Goal: Transaction & Acquisition: Purchase product/service

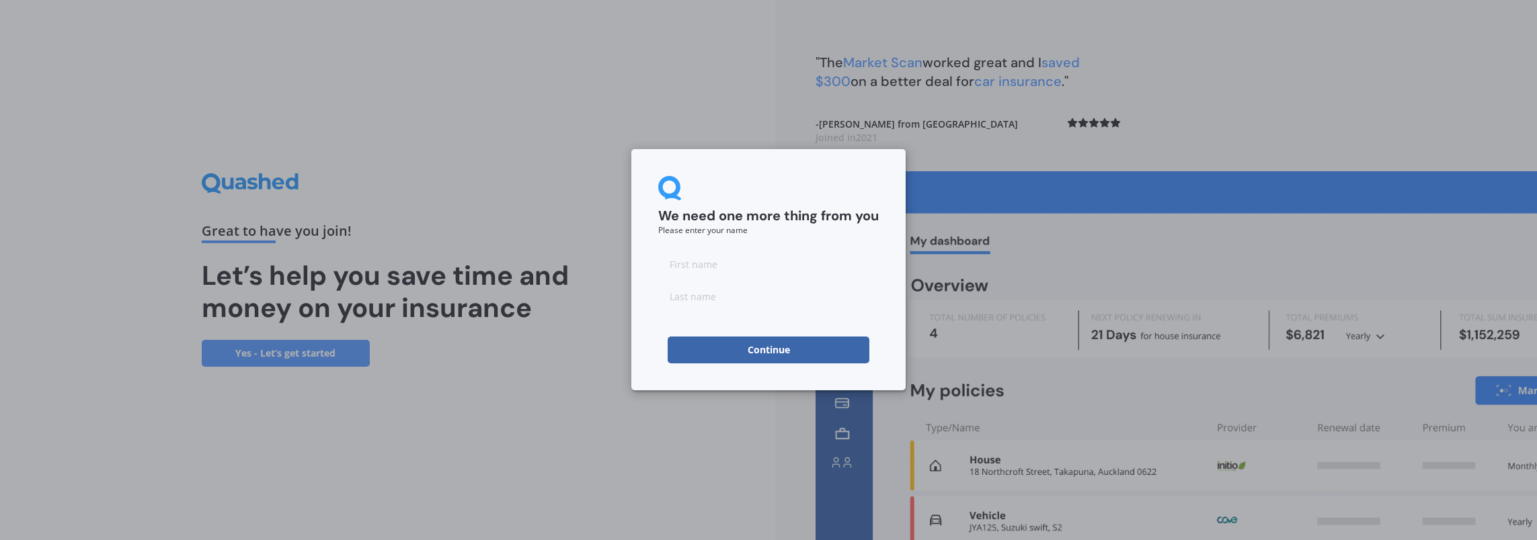
click at [723, 266] on input at bounding box center [768, 264] width 220 height 27
type input "Clementine"
type input "Ludlow-Henare"
click at [789, 344] on button "Continue" at bounding box center [768, 350] width 202 height 27
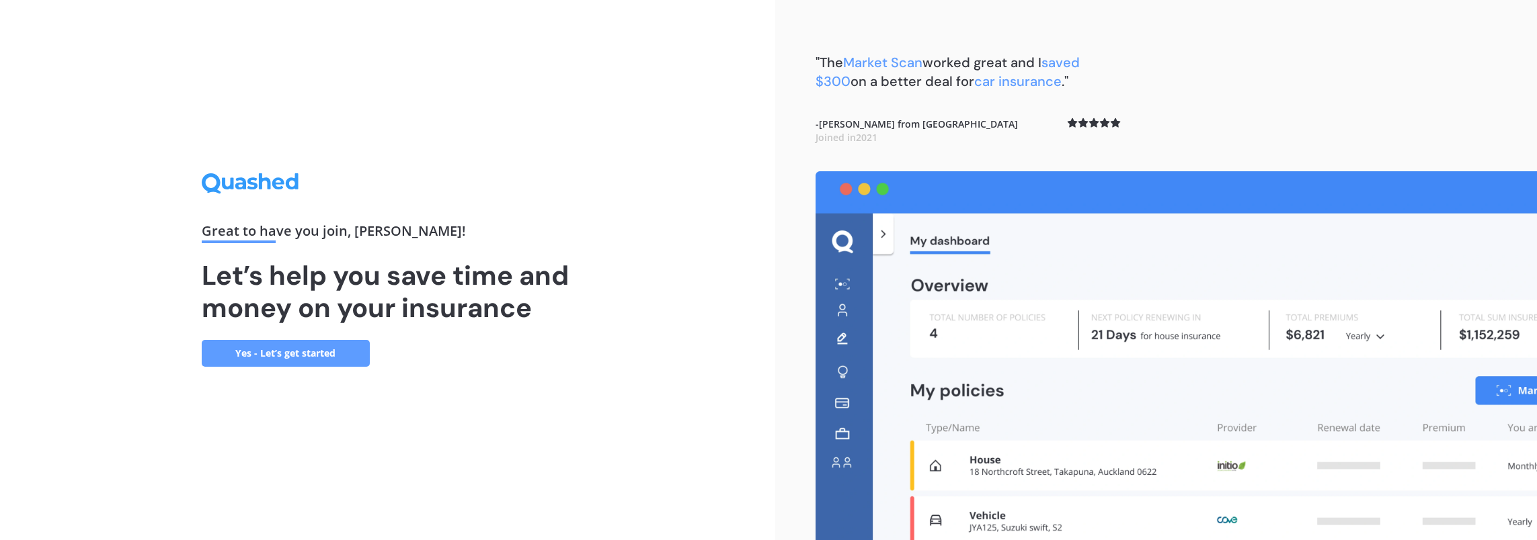
click at [300, 360] on link "Yes - Let’s get started" at bounding box center [286, 353] width 168 height 27
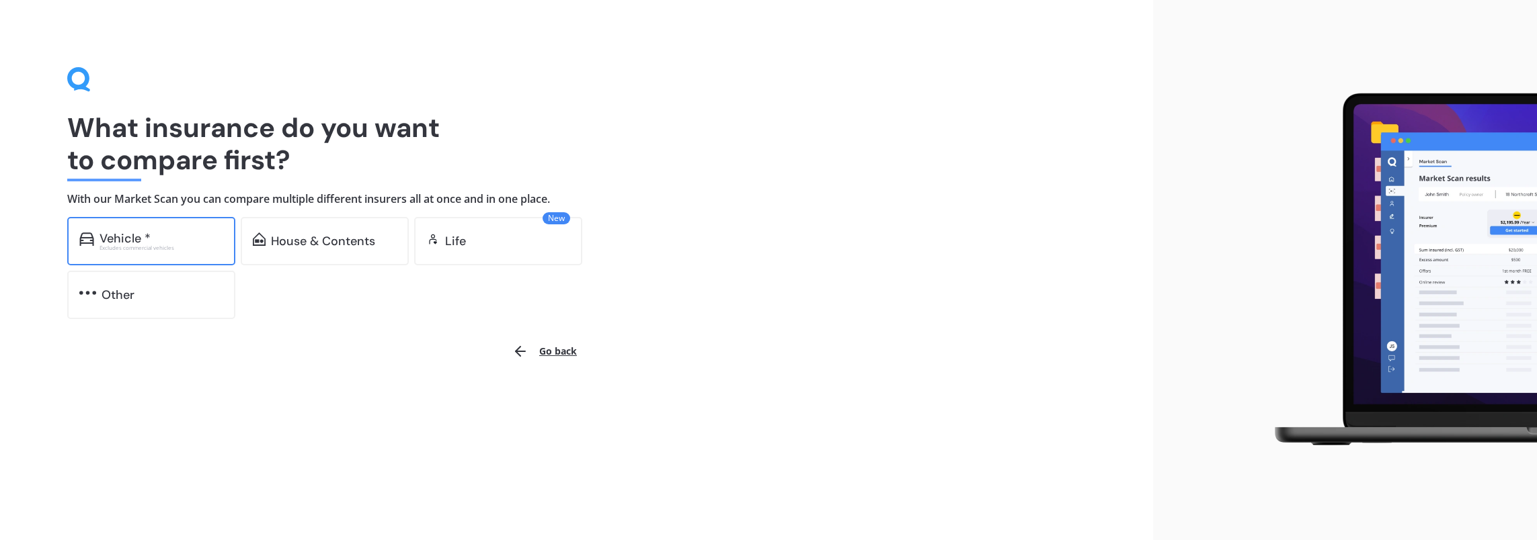
click at [93, 238] on img at bounding box center [86, 239] width 15 height 13
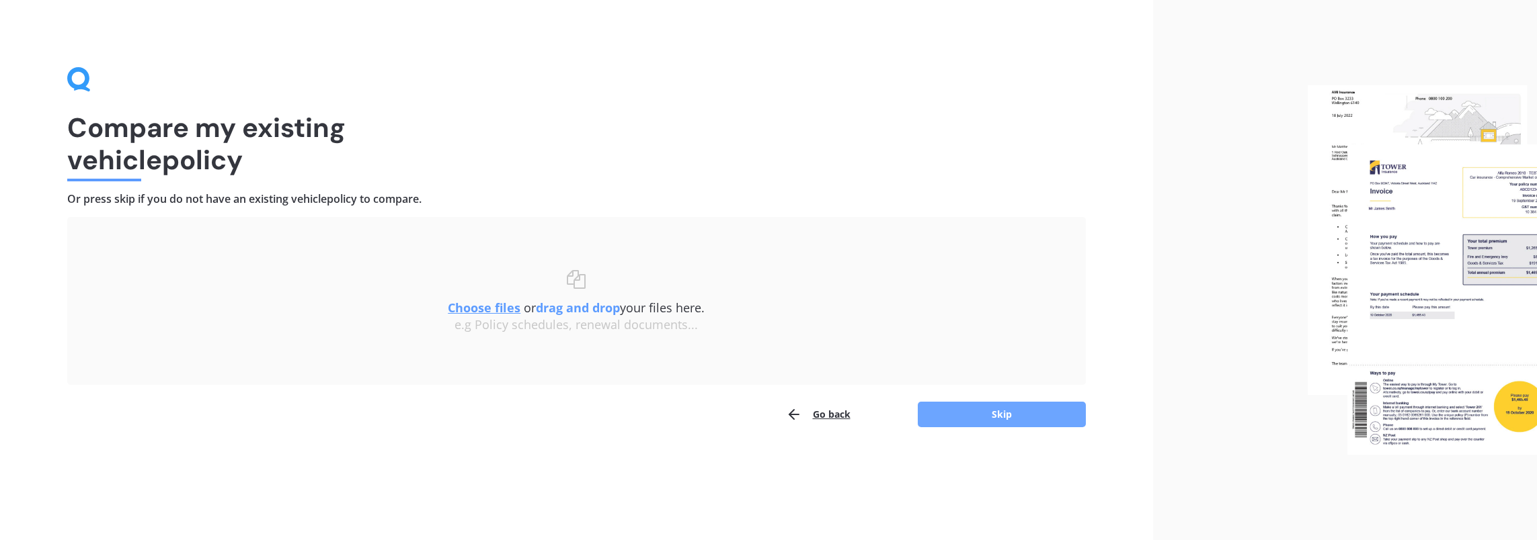
click at [991, 411] on button "Skip" at bounding box center [1001, 415] width 168 height 26
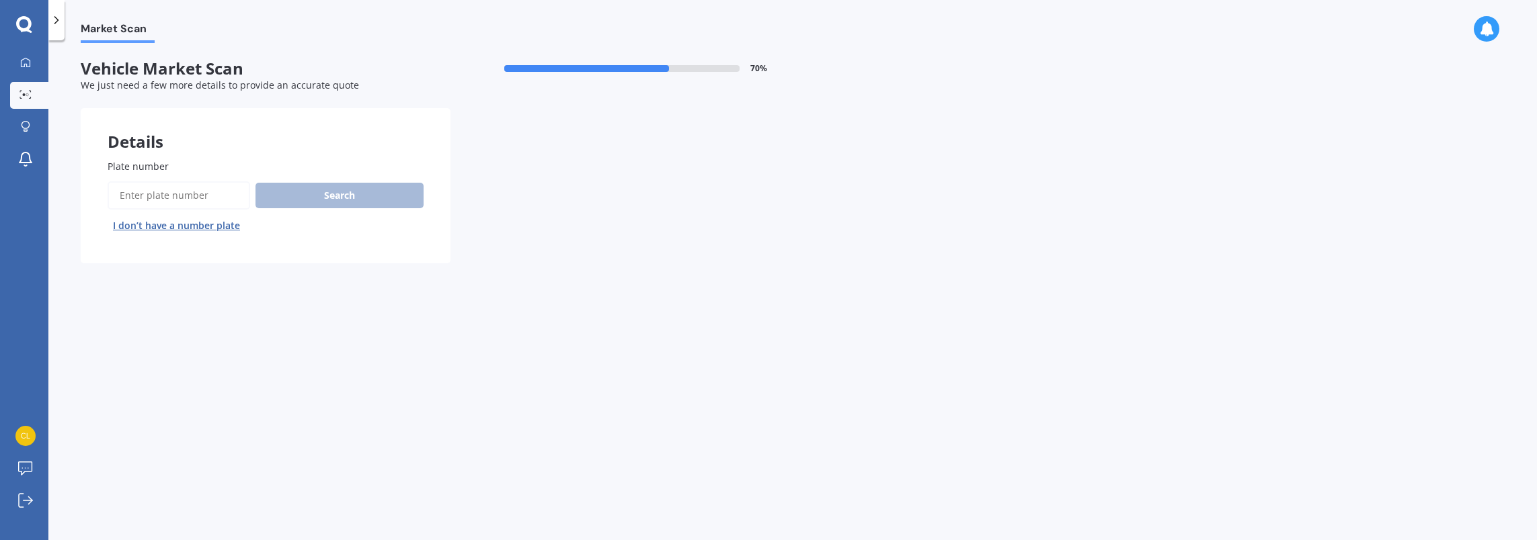
click at [185, 200] on input "Plate number" at bounding box center [179, 195] width 142 height 28
paste input "KHU873"
type input "KHU873"
click at [325, 201] on button "Search" at bounding box center [339, 196] width 168 height 26
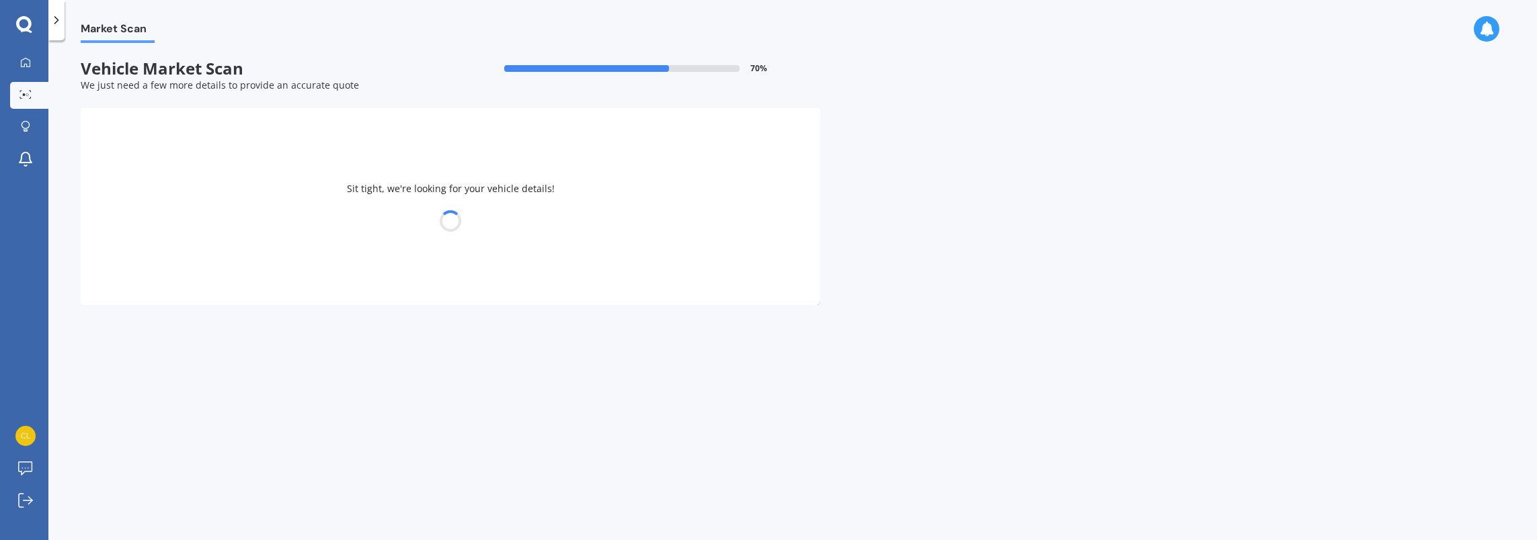
select select "MAZDA"
select select "ATENZA"
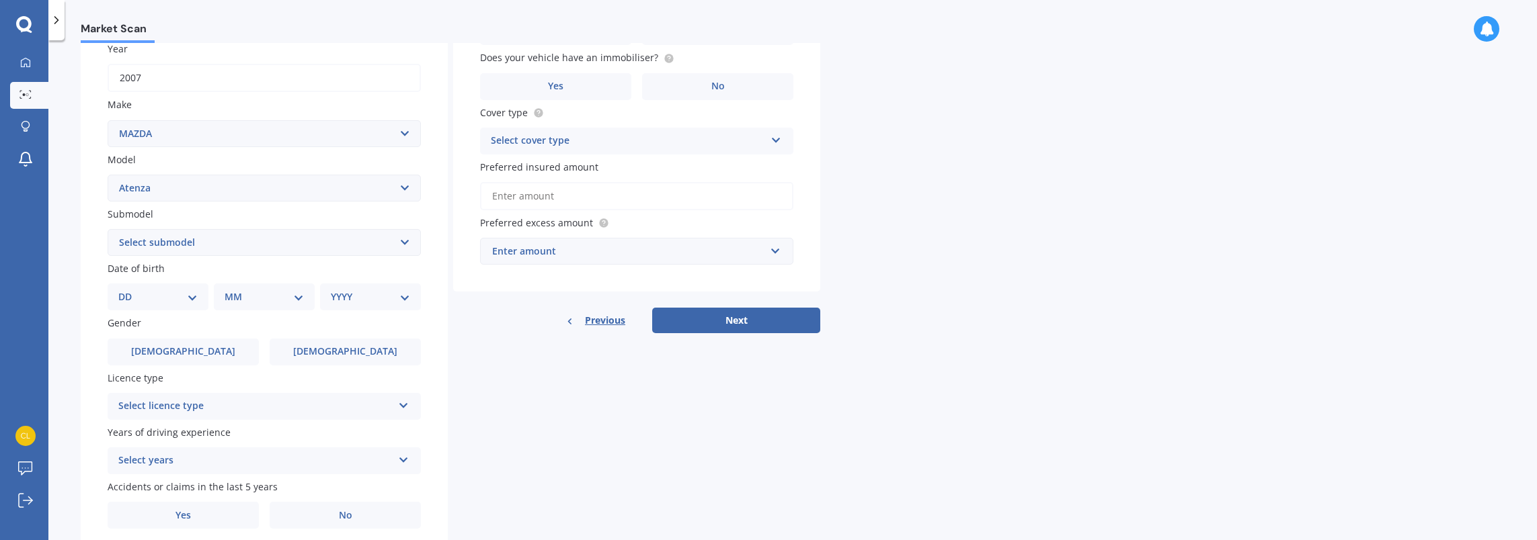
scroll to position [202, 0]
click at [184, 298] on select "DD 01 02 03 04 05 06 07 08 09 10 11 12 13 14 15 16 17 18 19 20 21 22 23 24 25 2…" at bounding box center [157, 295] width 79 height 15
select select "09"
click at [129, 290] on select "DD 01 02 03 04 05 06 07 08 09 10 11 12 13 14 15 16 17 18 19 20 21 22 23 24 25 2…" at bounding box center [157, 295] width 79 height 15
click at [298, 296] on select "MM 01 02 03 04 05 06 07 08 09 10 11 12" at bounding box center [267, 295] width 74 height 15
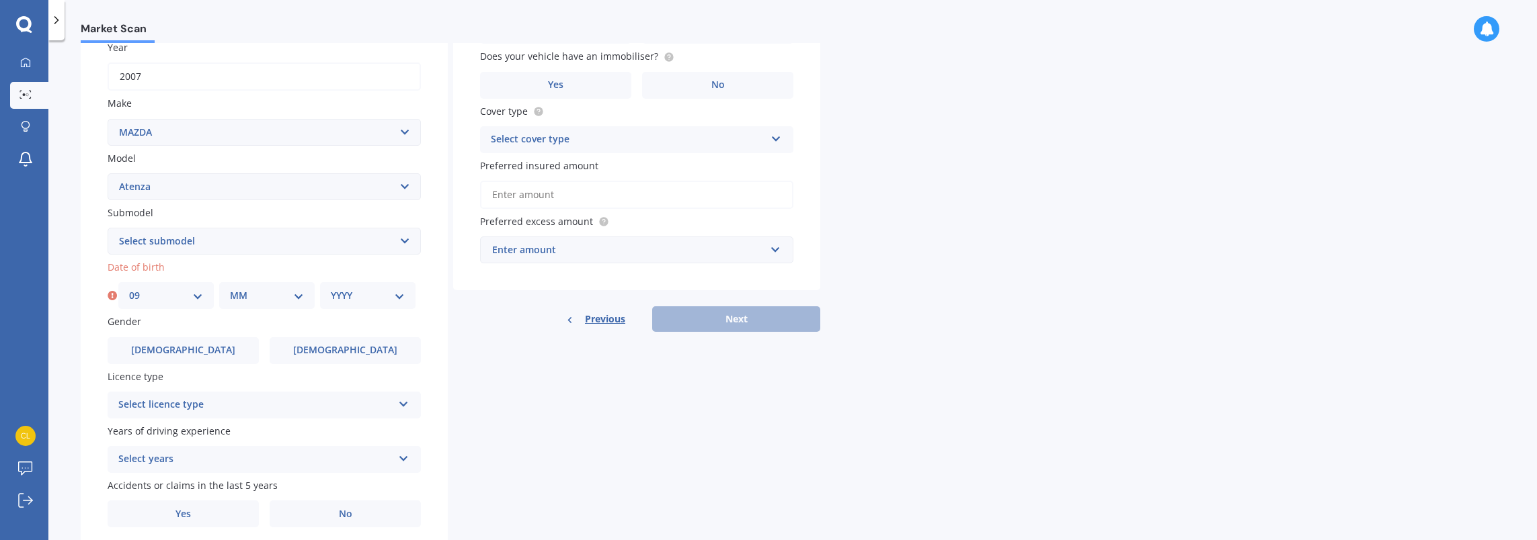
select select "11"
click at [230, 290] on select "MM 01 02 03 04 05 06 07 08 09 10 11 12" at bounding box center [267, 295] width 74 height 15
click at [398, 299] on select "YYYY 2025 2024 2023 2022 2021 2020 2019 2018 2017 2016 2015 2014 2013 2012 2011…" at bounding box center [368, 295] width 74 height 15
select select "2007"
click at [331, 290] on select "YYYY 2025 2024 2023 2022 2021 2020 2019 2018 2017 2016 2015 2014 2013 2012 2011…" at bounding box center [368, 295] width 74 height 15
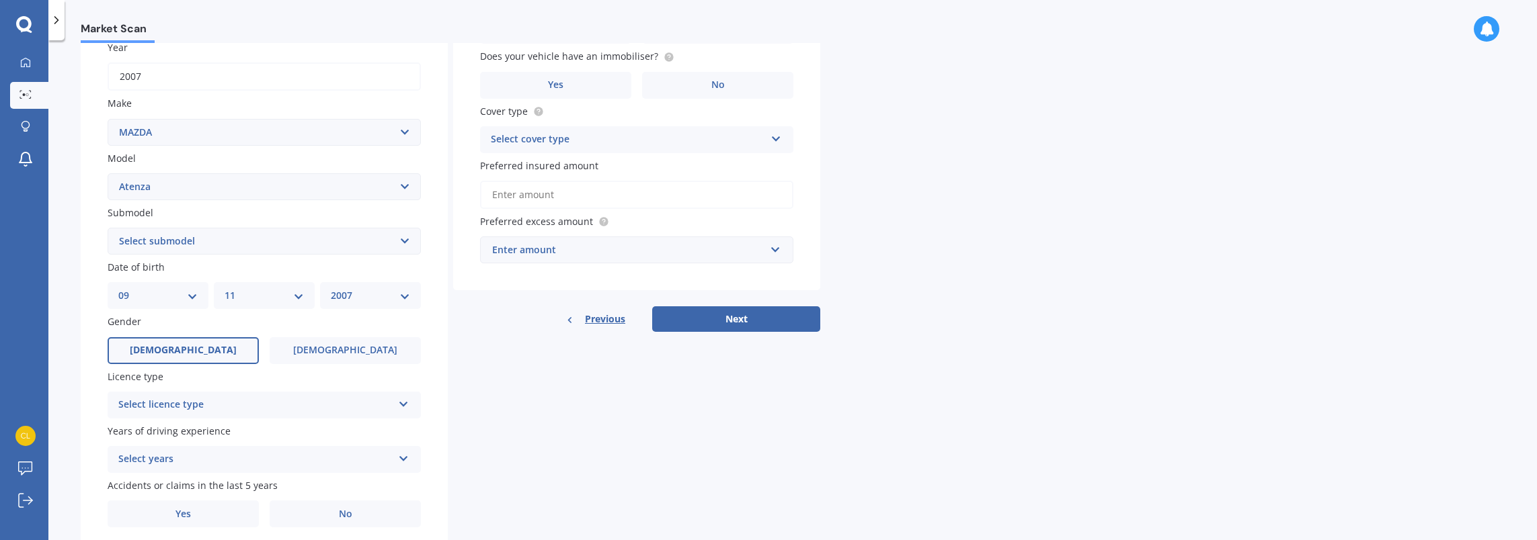
click at [202, 350] on label "[DEMOGRAPHIC_DATA]" at bounding box center [183, 350] width 151 height 27
click at [0, 0] on input "[DEMOGRAPHIC_DATA]" at bounding box center [0, 0] width 0 height 0
click at [311, 405] on div "Select licence type" at bounding box center [255, 405] width 274 height 16
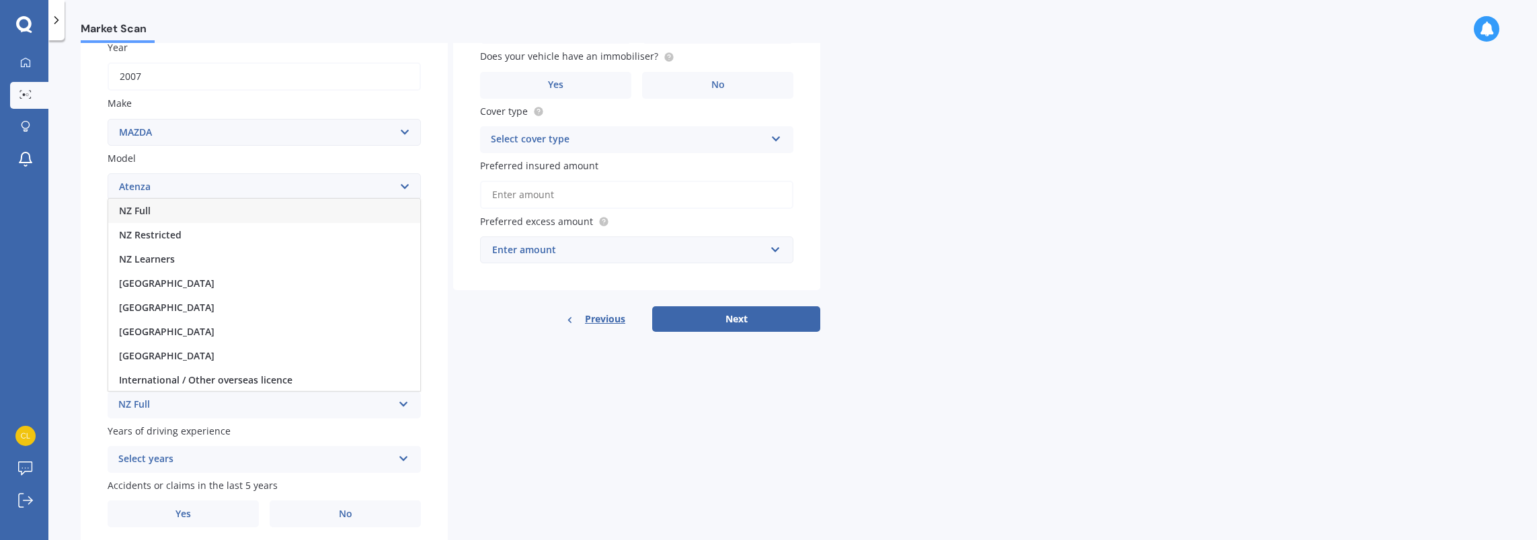
click at [173, 214] on div "NZ Full" at bounding box center [264, 211] width 312 height 24
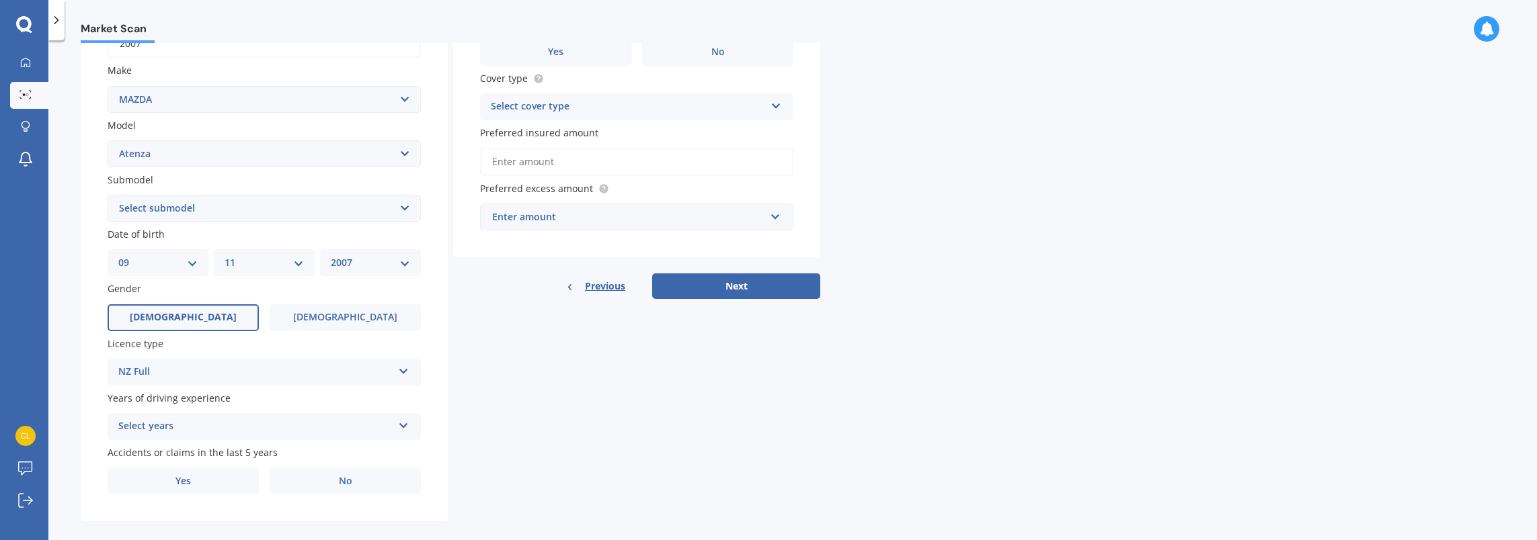
scroll to position [253, 0]
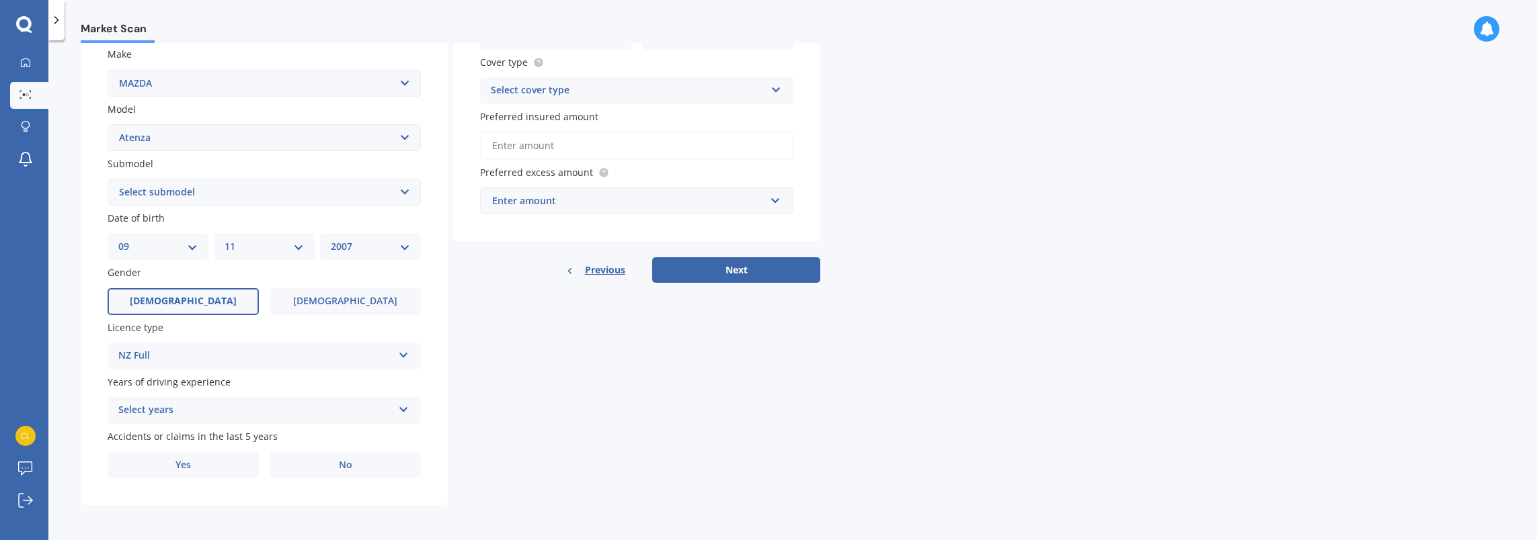
click at [407, 410] on icon at bounding box center [403, 407] width 11 height 9
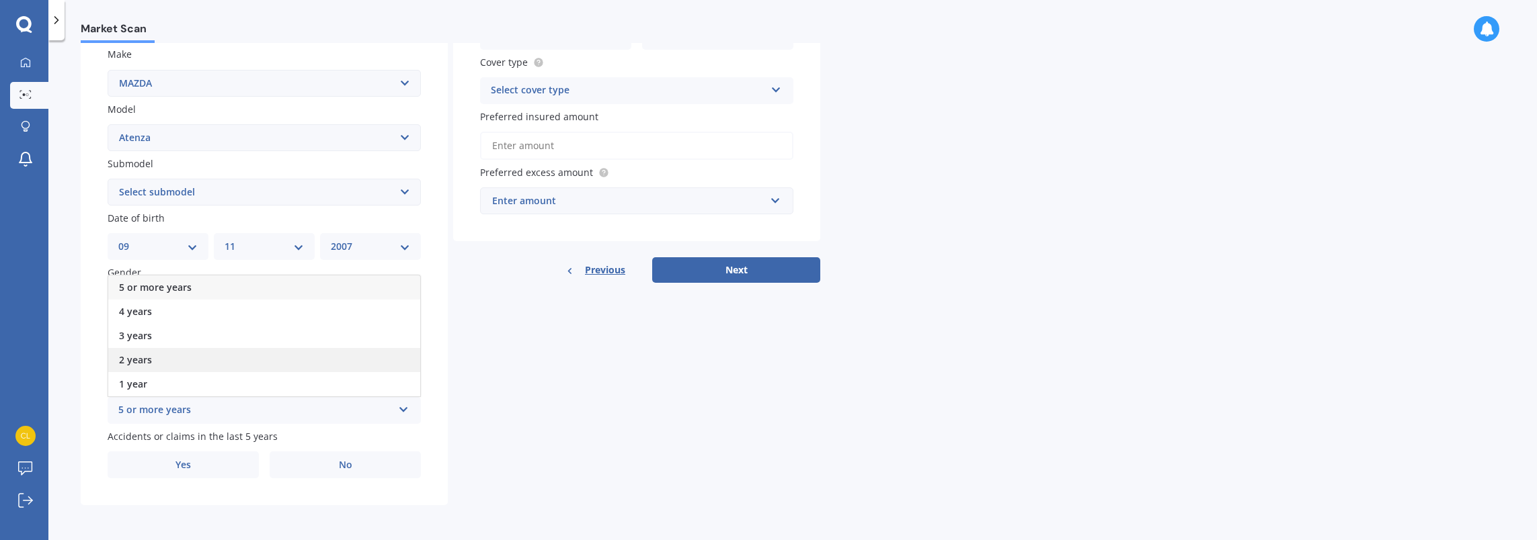
click at [204, 362] on div "2 years" at bounding box center [264, 360] width 312 height 24
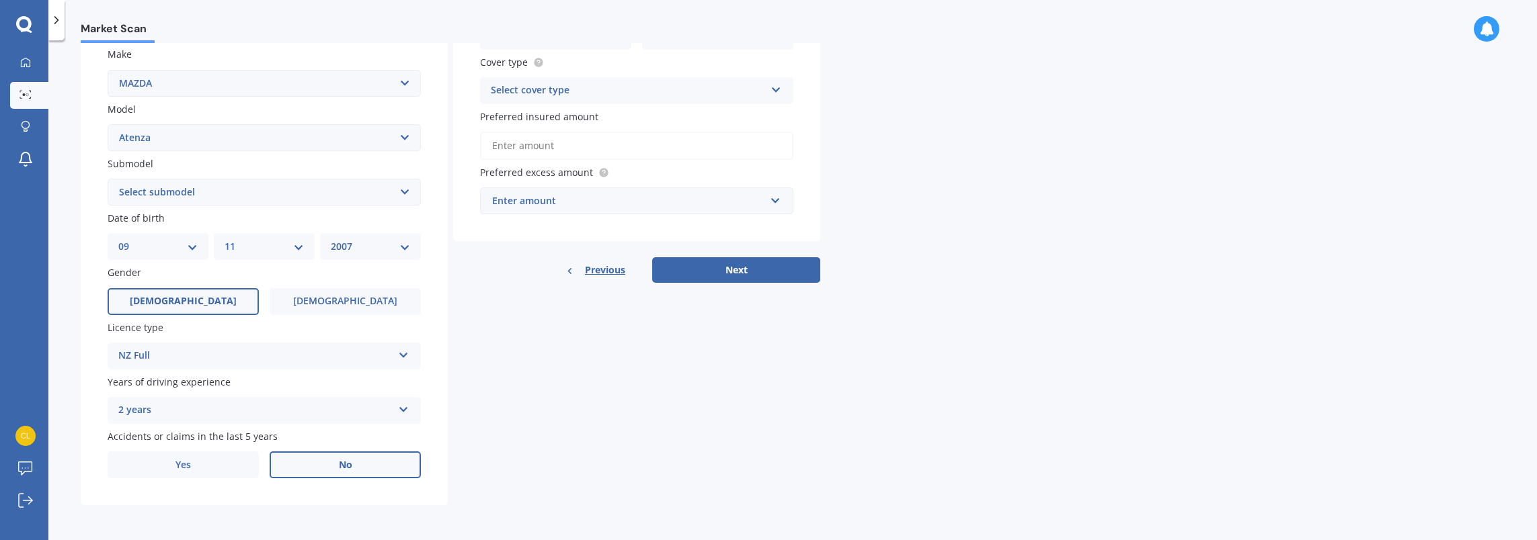
click at [354, 462] on label "No" at bounding box center [345, 465] width 151 height 27
click at [0, 0] on input "No" at bounding box center [0, 0] width 0 height 0
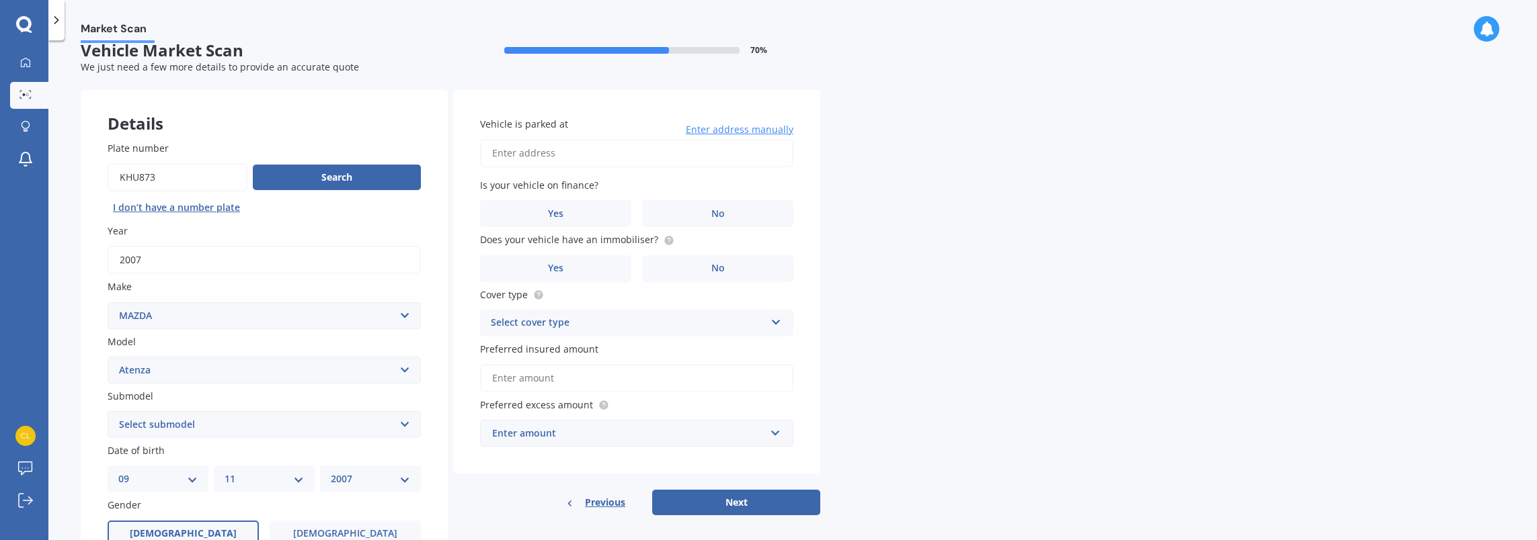
scroll to position [0, 0]
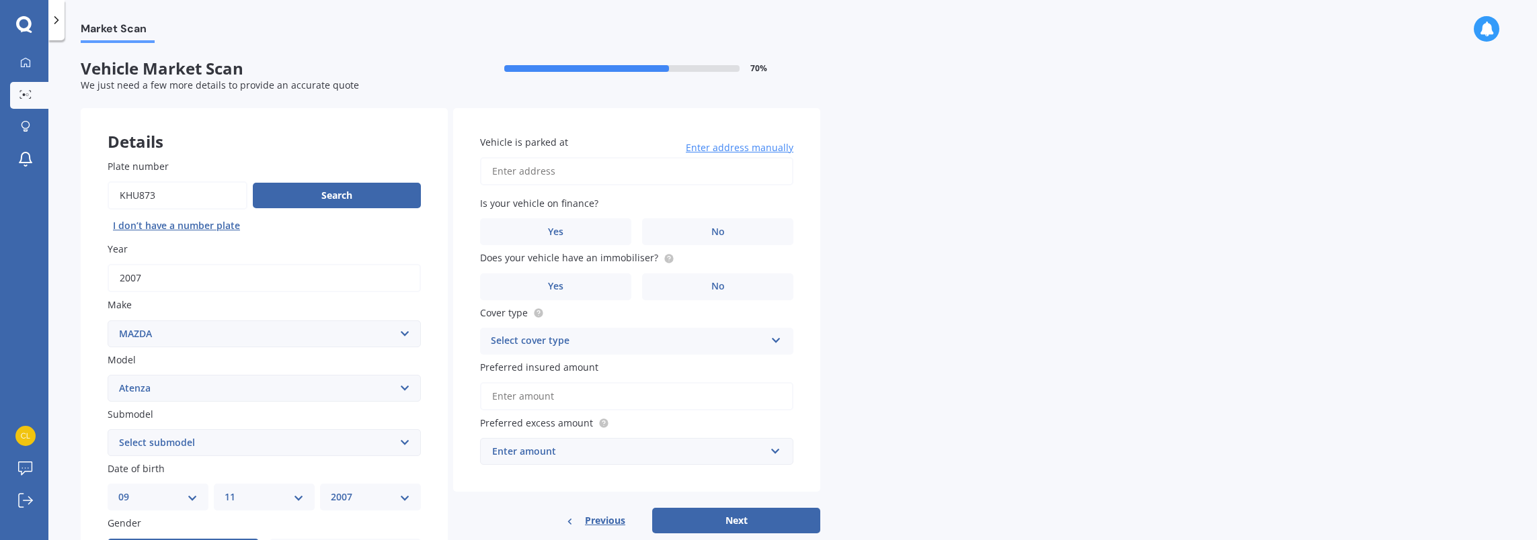
click at [593, 169] on input "Vehicle is parked at" at bounding box center [636, 171] width 313 height 28
type input "[STREET_ADDRESS]"
click at [686, 230] on label "No" at bounding box center [717, 231] width 151 height 27
click at [0, 0] on input "No" at bounding box center [0, 0] width 0 height 0
click at [604, 289] on label "Yes" at bounding box center [555, 287] width 151 height 27
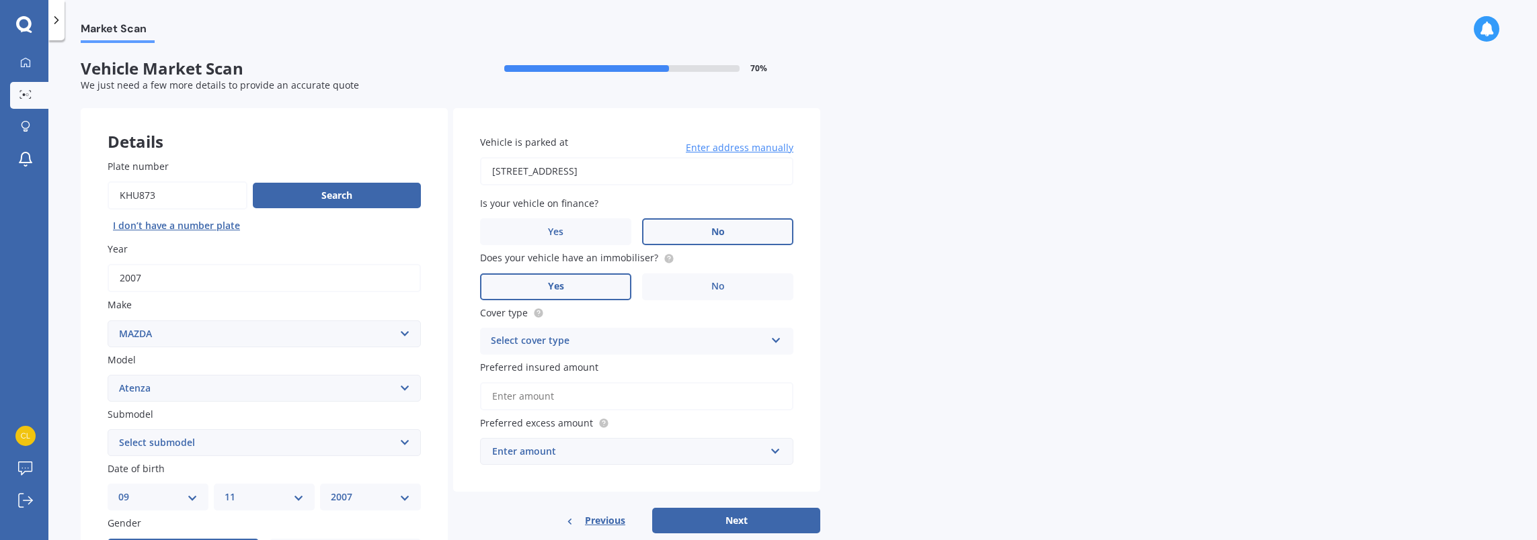
click at [0, 0] on input "Yes" at bounding box center [0, 0] width 0 height 0
click at [618, 337] on div "Select cover type" at bounding box center [628, 341] width 274 height 16
click at [561, 367] on span "Comprehensive" at bounding box center [526, 367] width 71 height 13
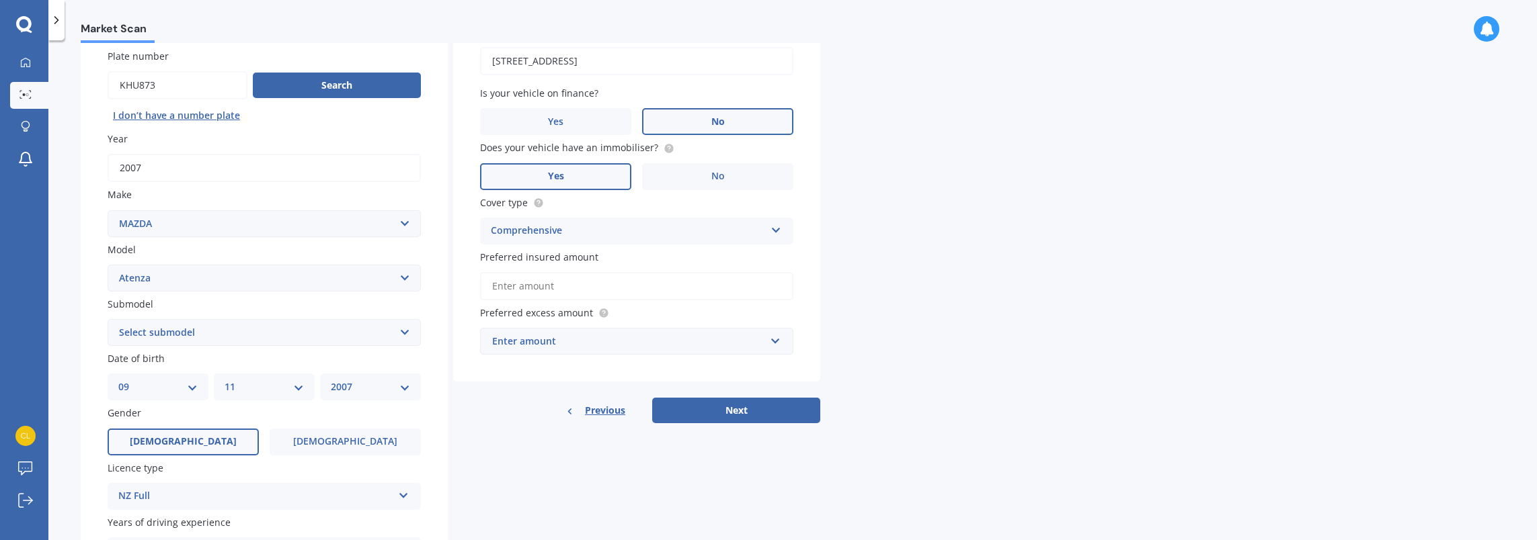
scroll to position [134, 0]
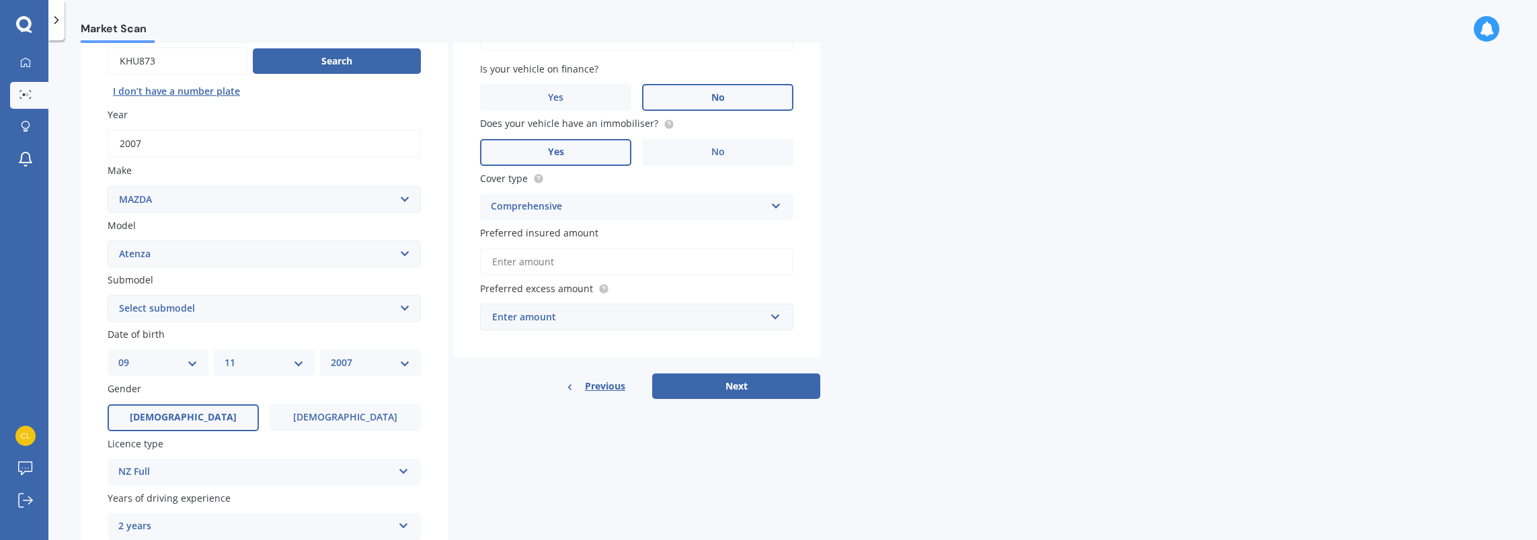
click at [530, 265] on input "Preferred insured amount" at bounding box center [636, 262] width 313 height 28
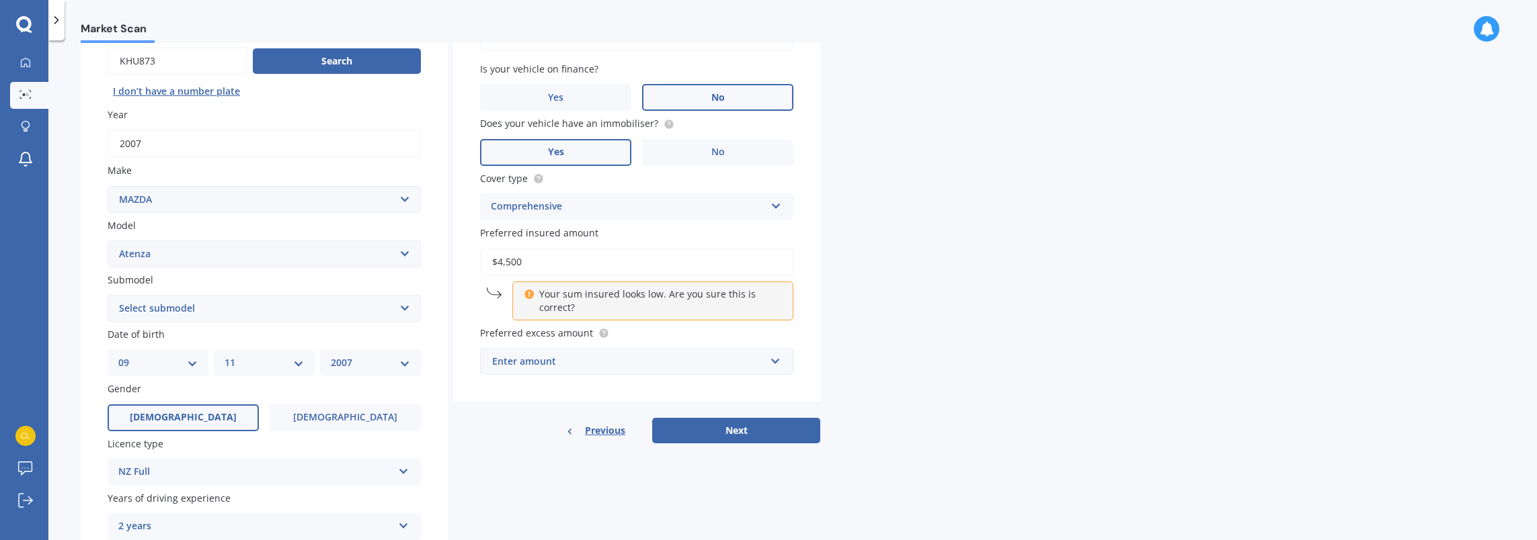
click at [917, 315] on div "Market Scan Vehicle Market Scan 70 % We just need a few more details to provide…" at bounding box center [792, 293] width 1488 height 500
click at [571, 361] on div "Enter amount" at bounding box center [628, 361] width 273 height 15
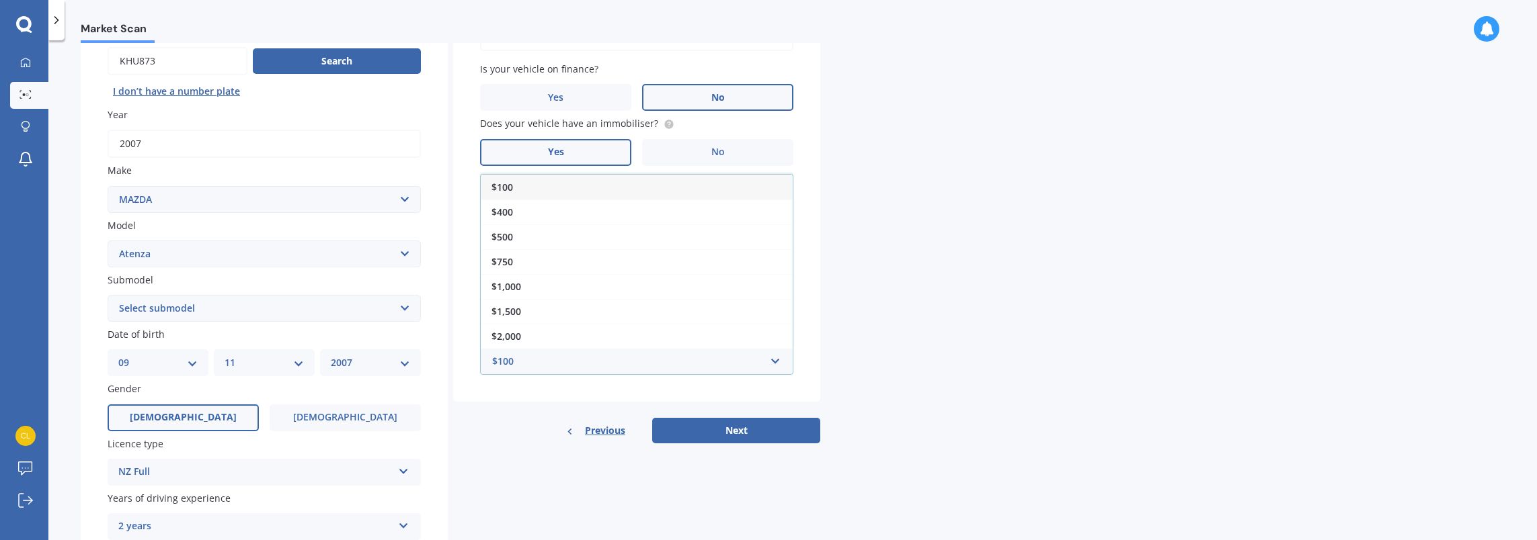
click at [886, 296] on div "Market Scan Vehicle Market Scan 70 % We just need a few more details to provide…" at bounding box center [792, 293] width 1488 height 500
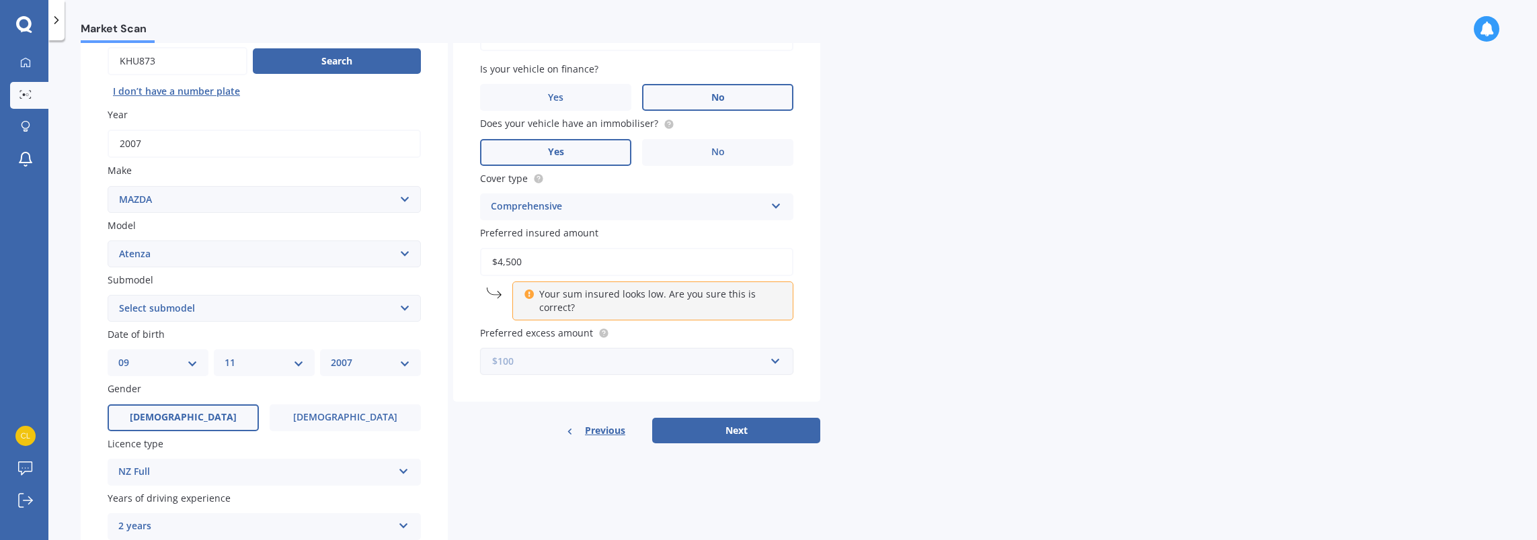
click at [776, 366] on input "text" at bounding box center [631, 362] width 301 height 26
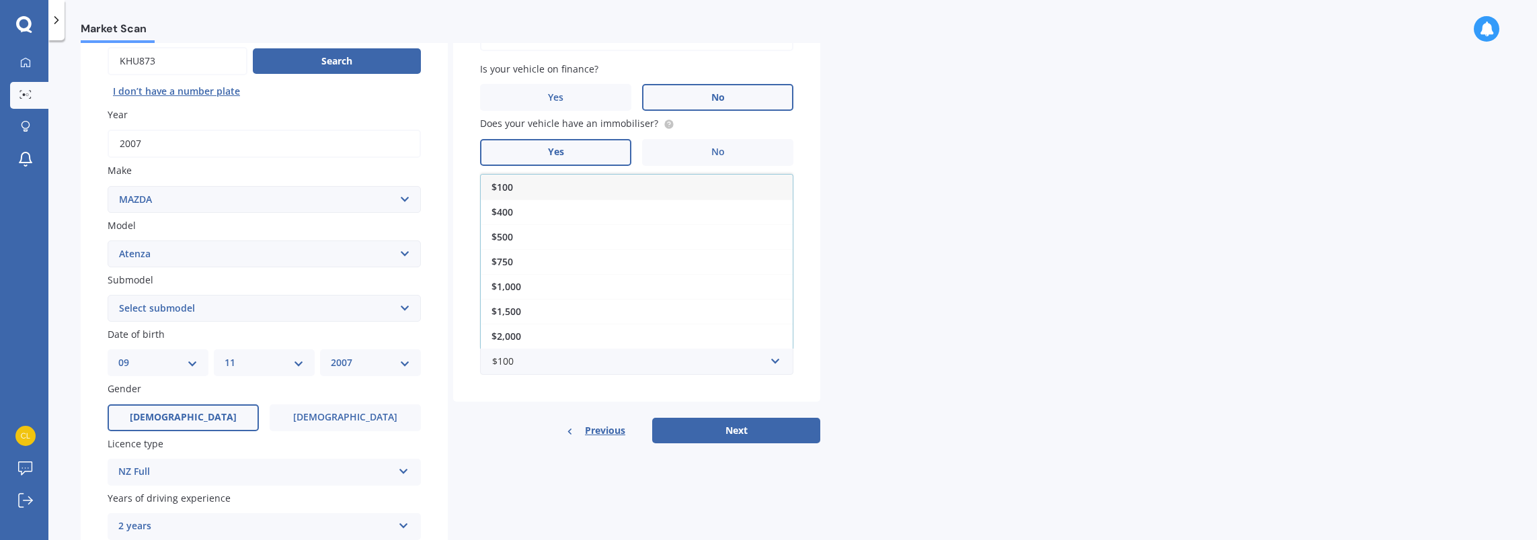
click at [516, 289] on span "$1,000" at bounding box center [506, 286] width 30 height 13
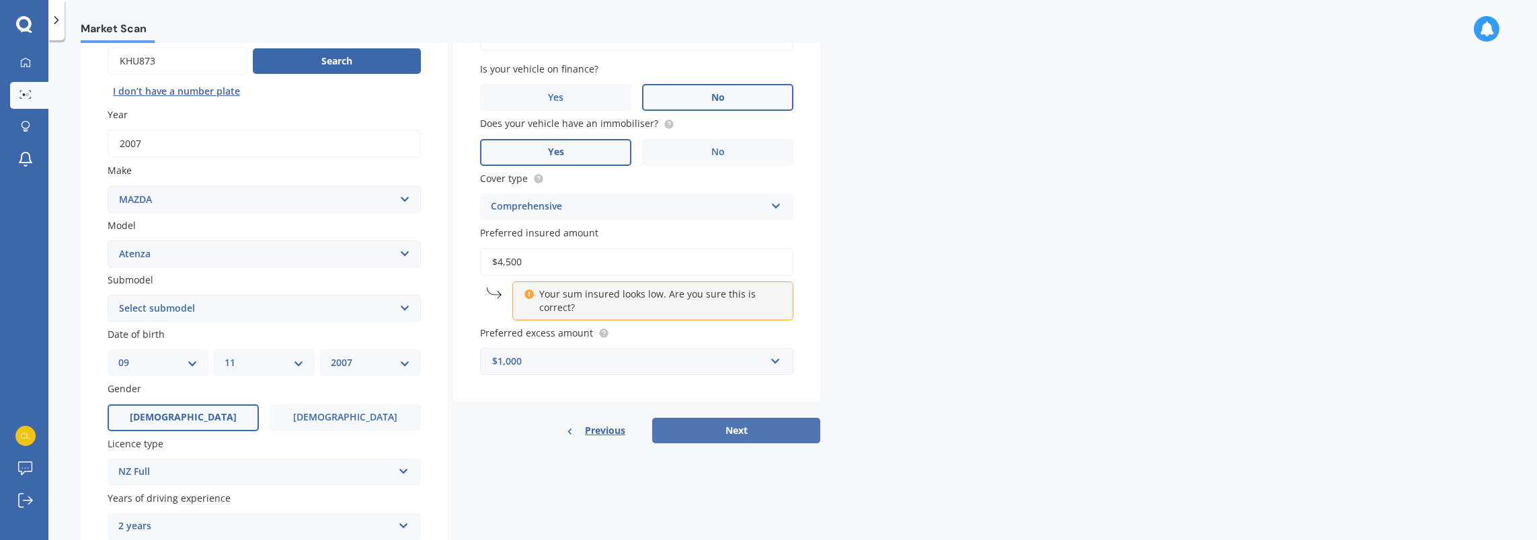
click at [747, 430] on button "Next" at bounding box center [736, 431] width 168 height 26
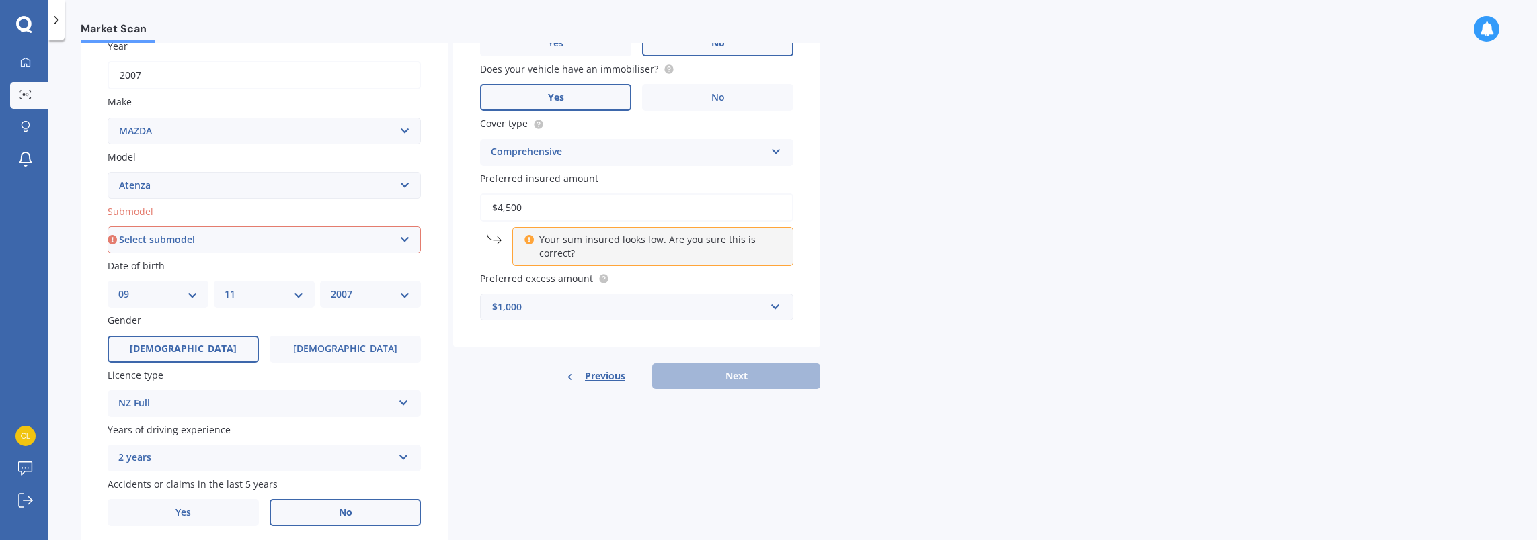
scroll to position [186, 0]
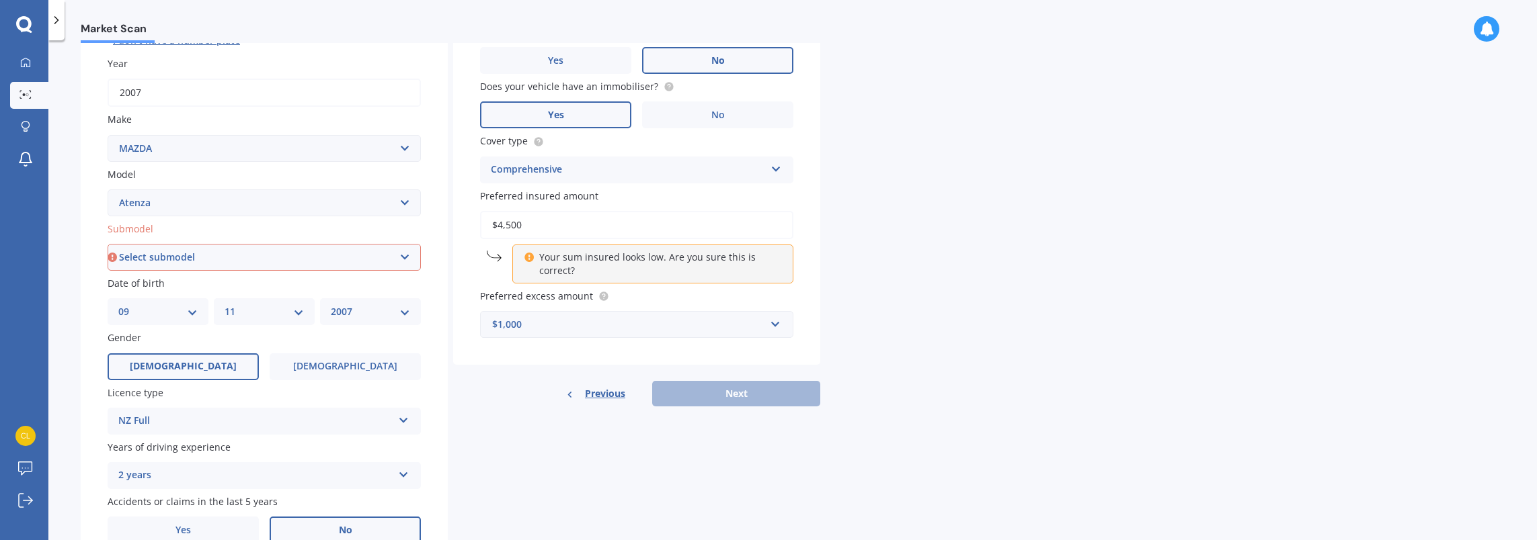
drag, startPoint x: 507, startPoint y: 227, endPoint x: 493, endPoint y: 226, distance: 13.5
click at [493, 226] on input "$4,500" at bounding box center [636, 225] width 313 height 28
click at [504, 229] on input "$4,500" at bounding box center [636, 225] width 313 height 28
drag, startPoint x: 509, startPoint y: 227, endPoint x: 499, endPoint y: 226, distance: 10.8
click at [499, 226] on input "$4,500" at bounding box center [636, 225] width 313 height 28
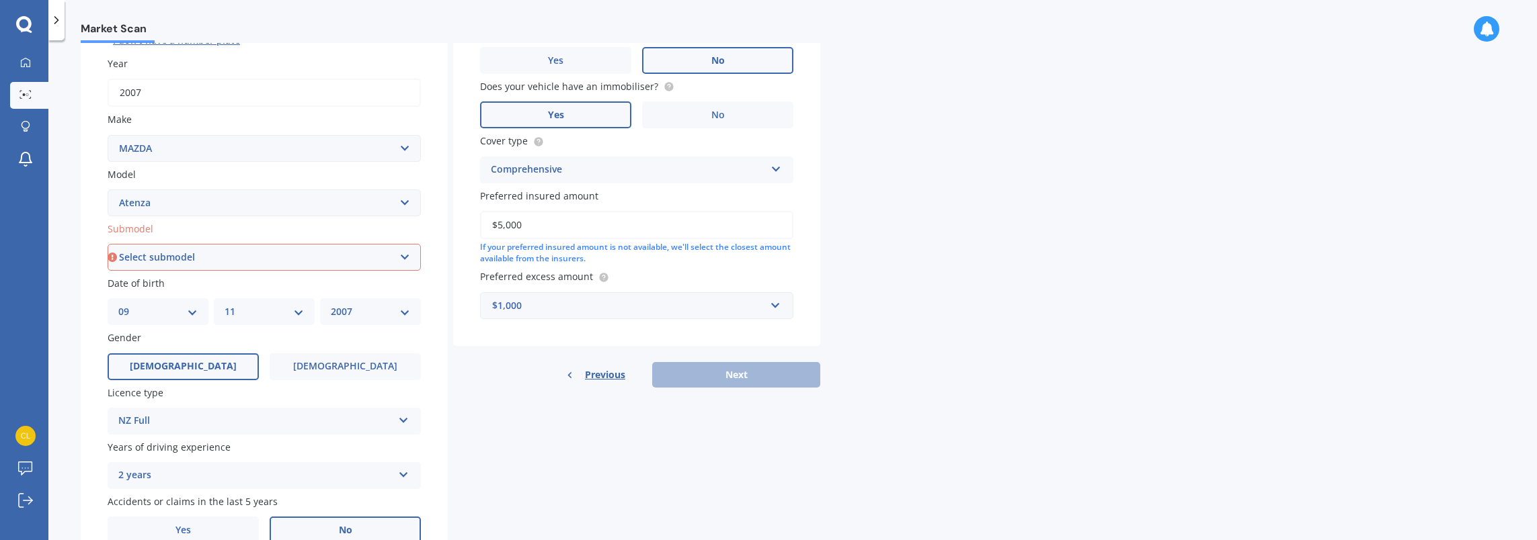
click at [652, 263] on div "If your preferred insured amount is not available, we'll select the closest amo…" at bounding box center [636, 253] width 313 height 23
click at [550, 227] on input "$5,000" at bounding box center [636, 225] width 313 height 28
drag, startPoint x: 551, startPoint y: 227, endPoint x: 469, endPoint y: 227, distance: 82.0
click at [469, 227] on div "Vehicle is parked at [STREET_ADDRESS] Enter address manually Select a match fro…" at bounding box center [636, 134] width 367 height 423
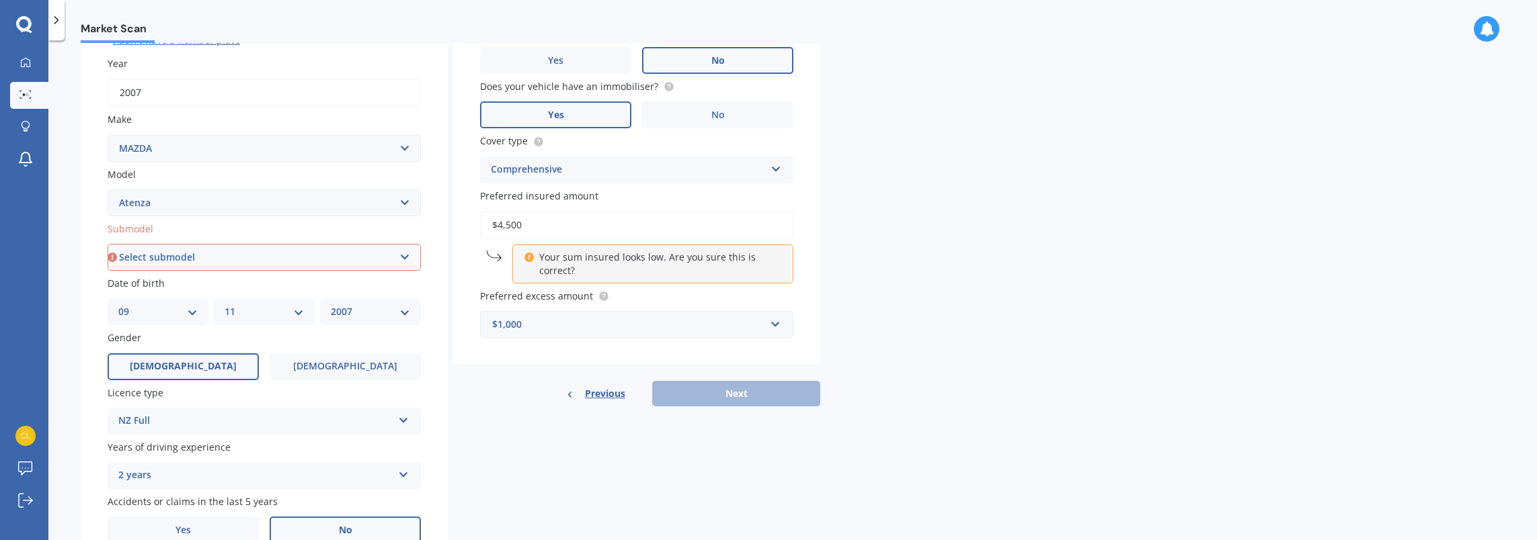
click at [817, 228] on div "Vehicle is parked at [STREET_ADDRESS] Enter address manually Select a match fro…" at bounding box center [636, 144] width 367 height 442
click at [882, 233] on div "Market Scan Vehicle Market Scan 70 % We just need a few more details to provide…" at bounding box center [792, 293] width 1488 height 500
click at [570, 227] on input "$4,500" at bounding box center [636, 225] width 313 height 28
type input "$4"
type input "$5"
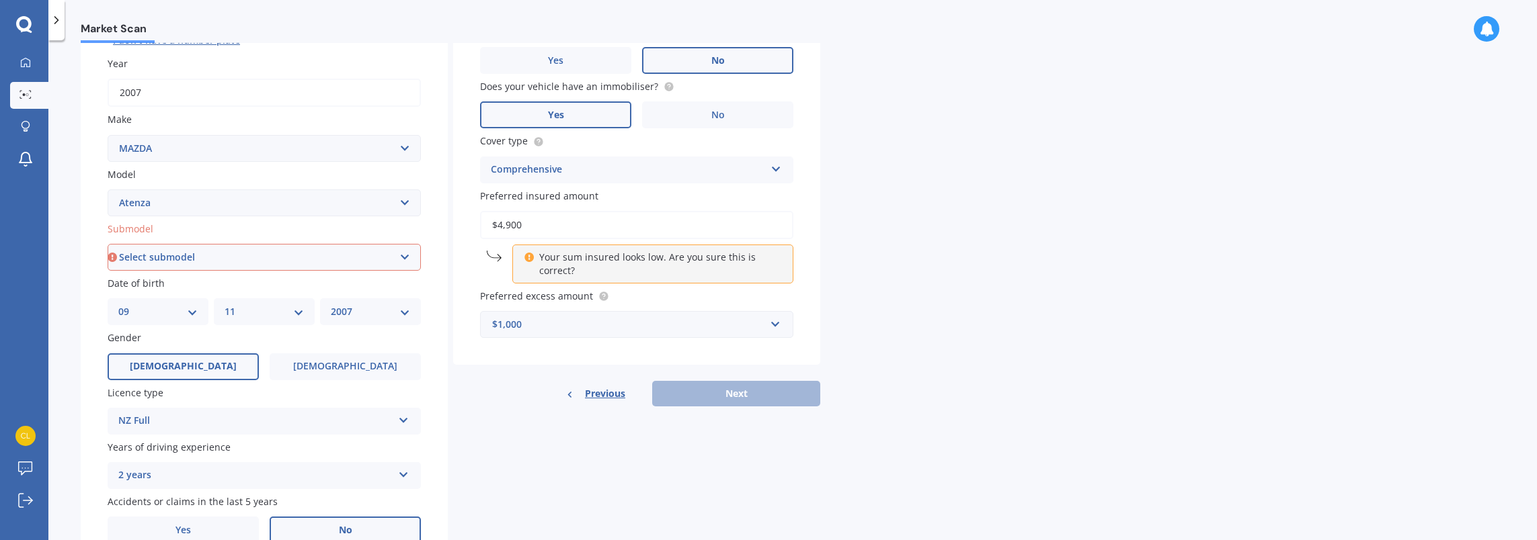
click at [859, 247] on div "Market Scan Vehicle Market Scan 70 % We just need a few more details to provide…" at bounding box center [792, 293] width 1488 height 500
click at [714, 393] on div "Previous Next" at bounding box center [636, 394] width 367 height 26
click at [540, 227] on input "$4,900" at bounding box center [636, 225] width 313 height 28
drag, startPoint x: 542, startPoint y: 222, endPoint x: 499, endPoint y: 226, distance: 43.9
click at [499, 226] on input "$4,900" at bounding box center [636, 225] width 313 height 28
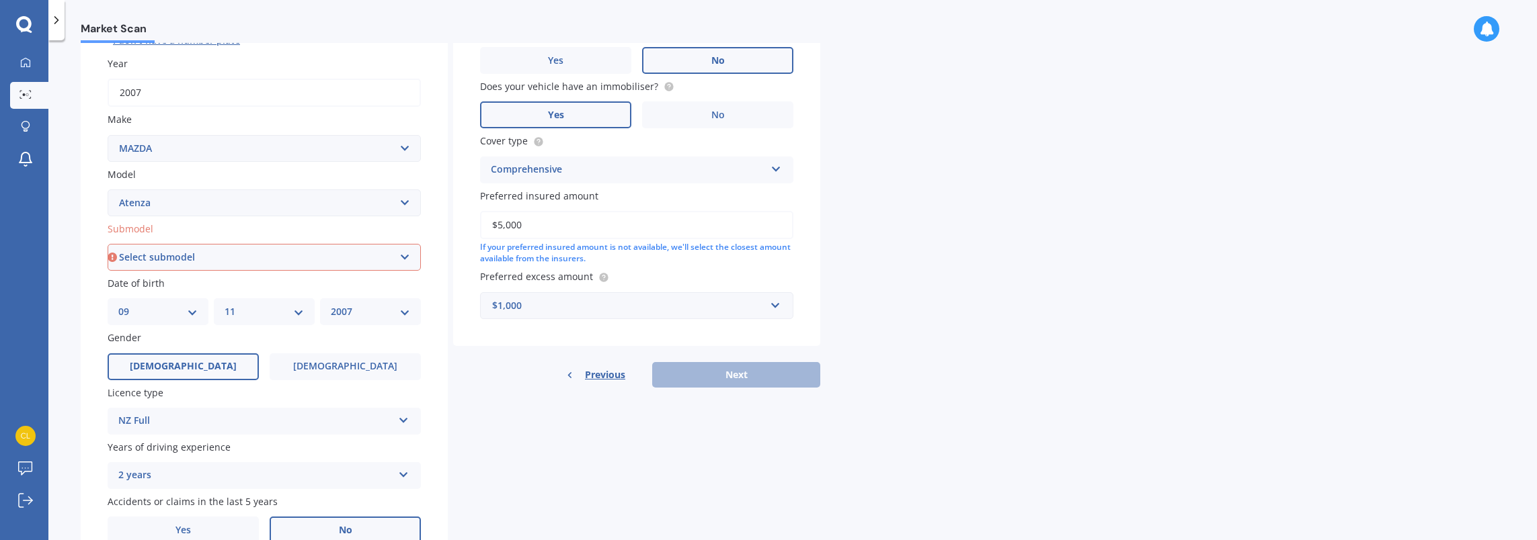
click at [722, 269] on div "Vehicle is parked at [STREET_ADDRESS] Enter address manually Select a match fro…" at bounding box center [636, 134] width 367 height 423
click at [626, 235] on input "$5,000" at bounding box center [636, 225] width 313 height 28
click at [565, 234] on input "$5,000" at bounding box center [636, 225] width 313 height 28
click at [580, 226] on input "$5,000" at bounding box center [636, 225] width 313 height 28
drag, startPoint x: 556, startPoint y: 232, endPoint x: 499, endPoint y: 228, distance: 57.3
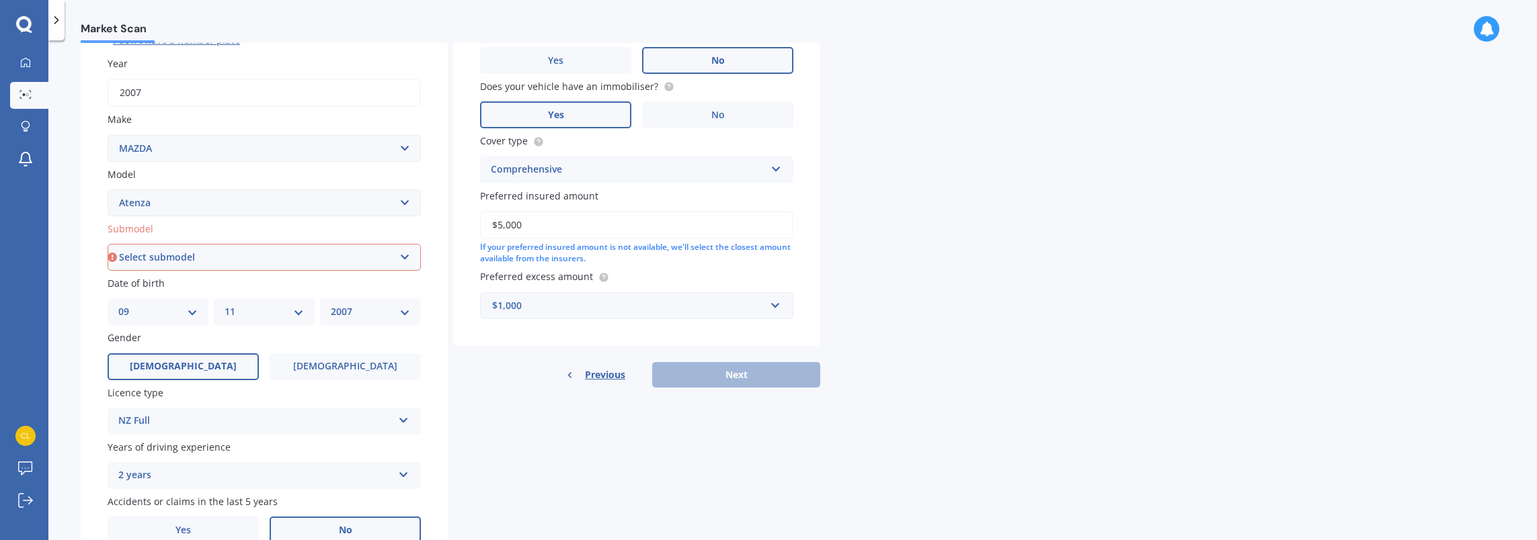
click at [499, 228] on input "$5,000" at bounding box center [636, 225] width 313 height 28
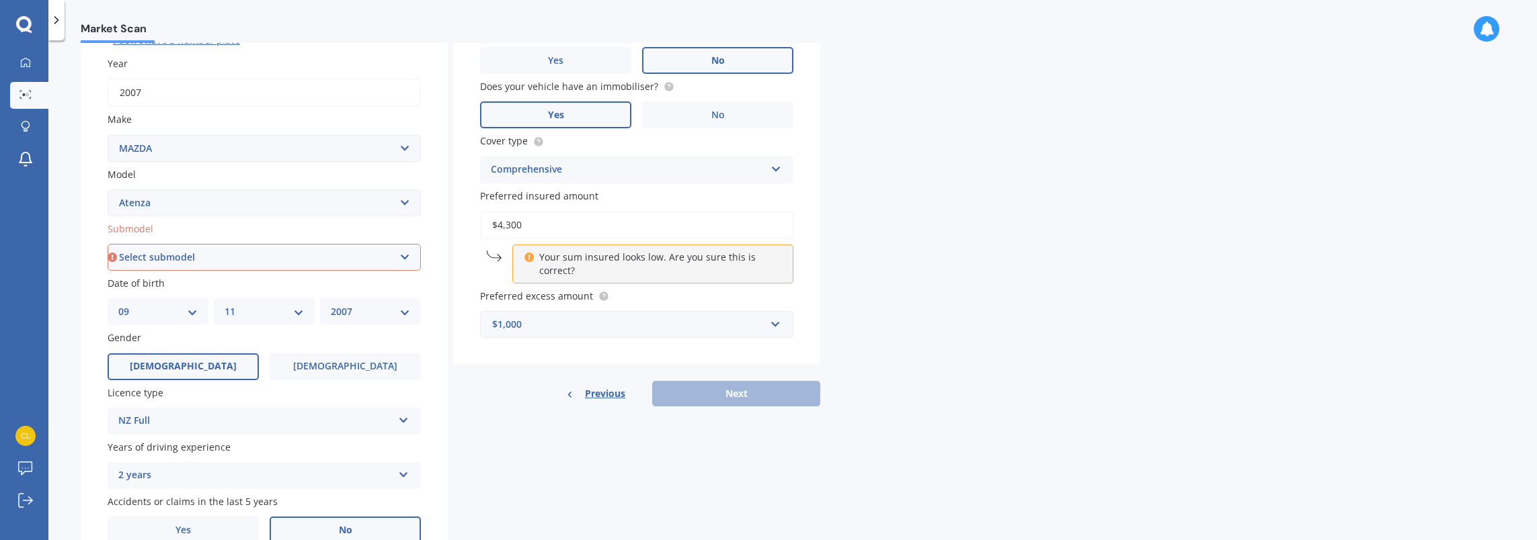
click at [526, 258] on icon at bounding box center [529, 255] width 10 height 9
click at [570, 254] on p "Your sum insured looks low. Are you sure this is correct?" at bounding box center [657, 264] width 237 height 27
click at [536, 268] on div "Your sum insured looks low. Are you sure this is correct?" at bounding box center [652, 264] width 281 height 39
click at [602, 265] on p "Your sum insured looks low. Are you sure this is correct?" at bounding box center [657, 264] width 237 height 27
drag, startPoint x: 686, startPoint y: 342, endPoint x: 698, endPoint y: 334, distance: 14.5
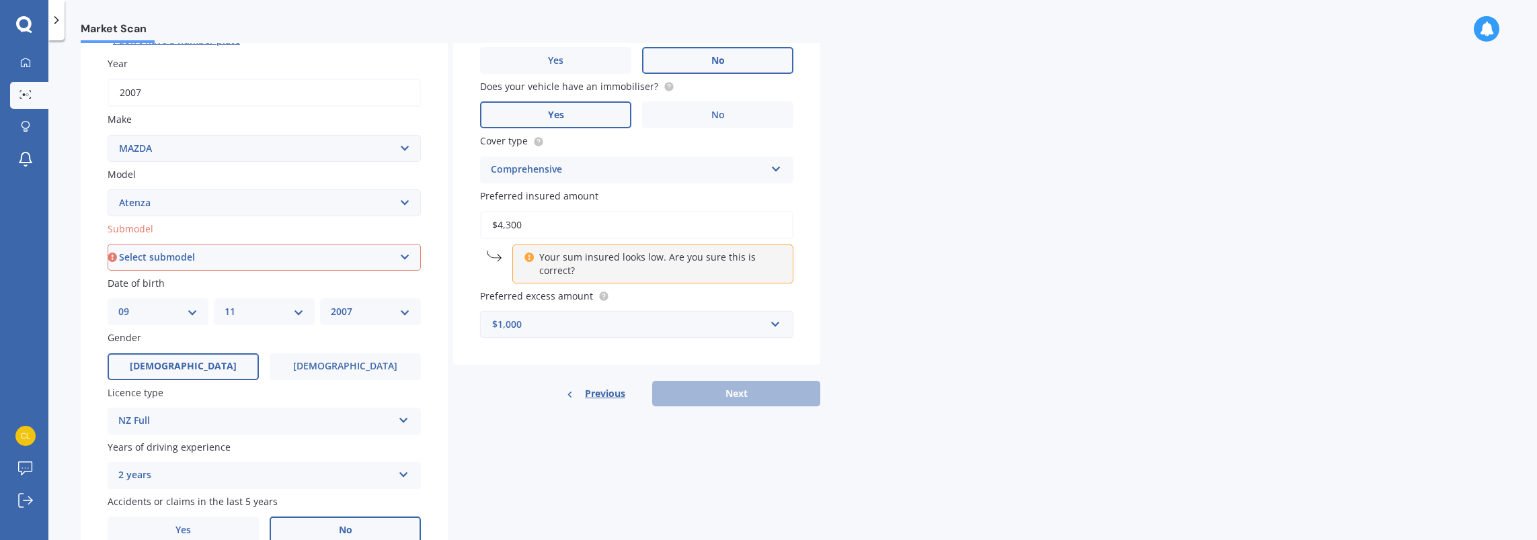
click at [686, 341] on div "Vehicle is parked at [STREET_ADDRESS] Enter address manually Select a match fro…" at bounding box center [636, 144] width 367 height 442
click at [753, 317] on input "text" at bounding box center [631, 325] width 301 height 26
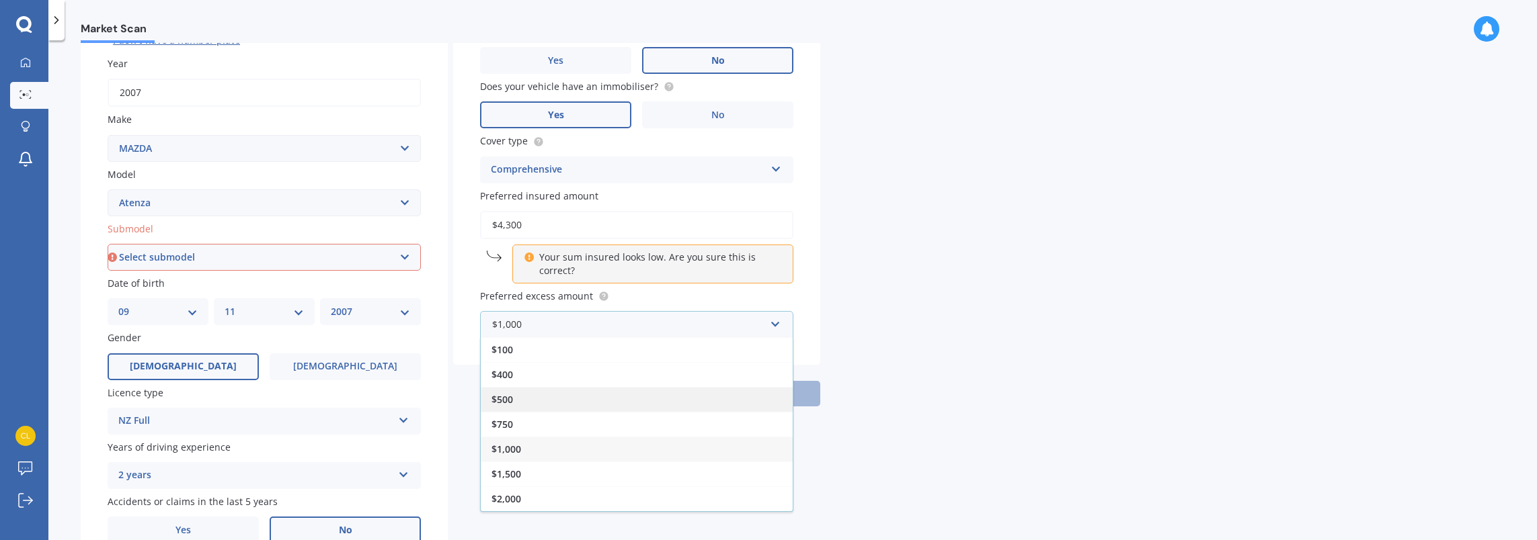
click at [522, 398] on div "$500" at bounding box center [637, 399] width 312 height 25
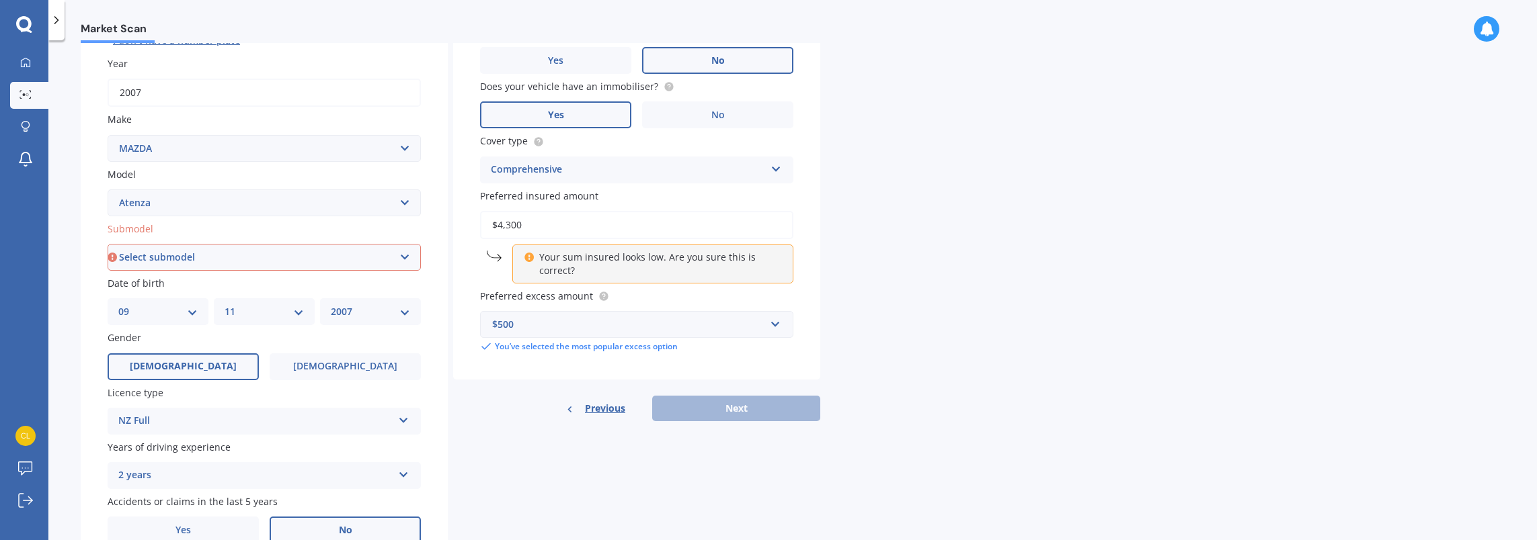
click at [753, 362] on div "Vehicle is parked at [STREET_ADDRESS] Enter address manually Select a match fro…" at bounding box center [636, 151] width 367 height 457
click at [714, 406] on div "Previous Next" at bounding box center [636, 409] width 367 height 26
click at [501, 347] on div "You’ve selected the most popular excess option" at bounding box center [636, 347] width 313 height 12
click at [530, 225] on input "$4,300" at bounding box center [636, 225] width 313 height 28
drag, startPoint x: 529, startPoint y: 227, endPoint x: 507, endPoint y: 224, distance: 22.3
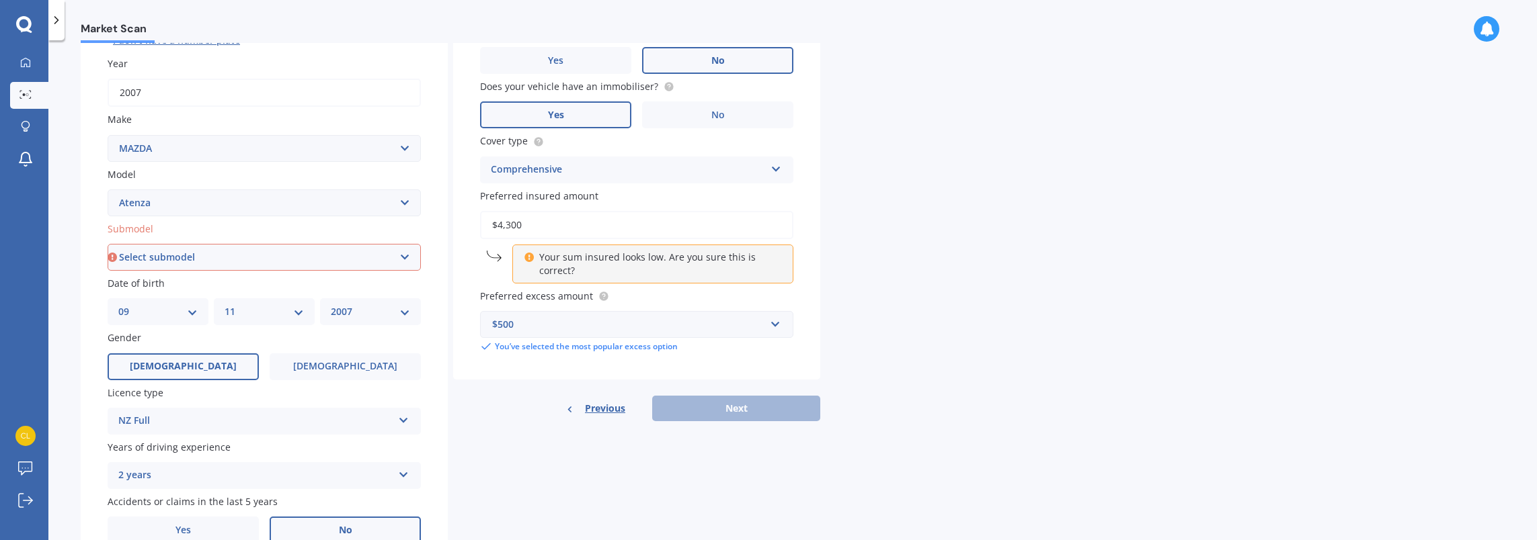
click at [507, 224] on input "$4,300" at bounding box center [636, 225] width 313 height 28
type input "$4,500"
click at [695, 305] on div "Preferred excess amount $500 $100 $400 $500 $750 $1,000 $1,500 $2,000 You’ve se…" at bounding box center [636, 321] width 313 height 64
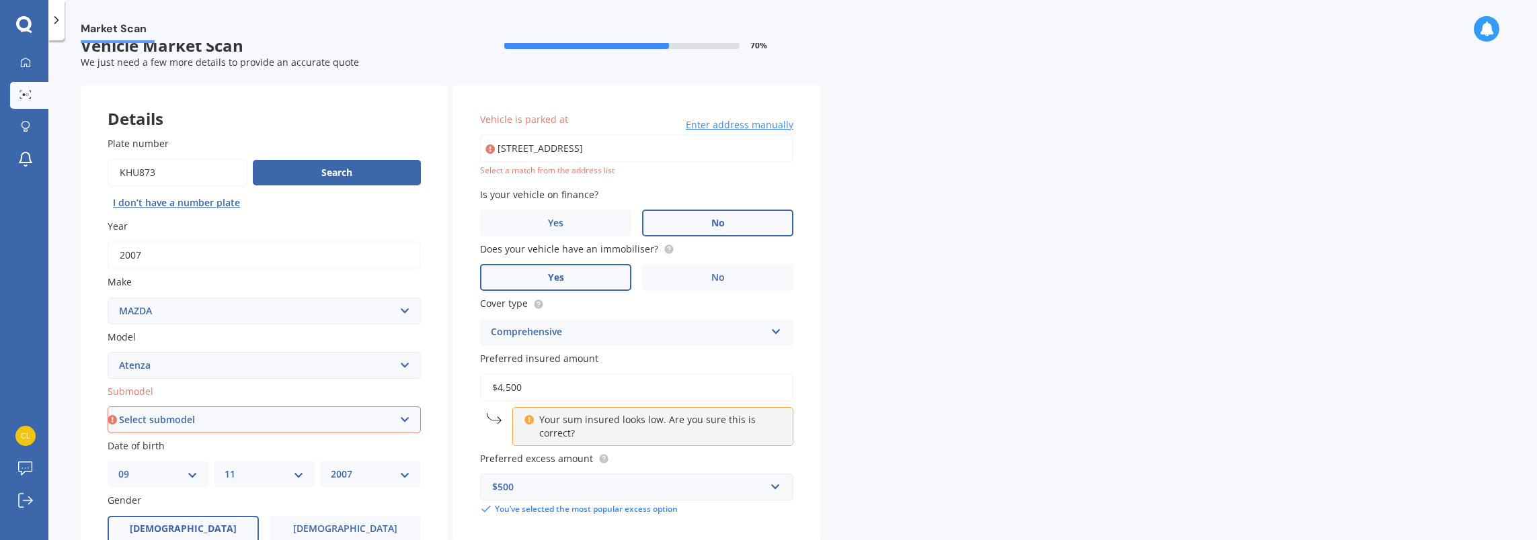
scroll to position [0, 0]
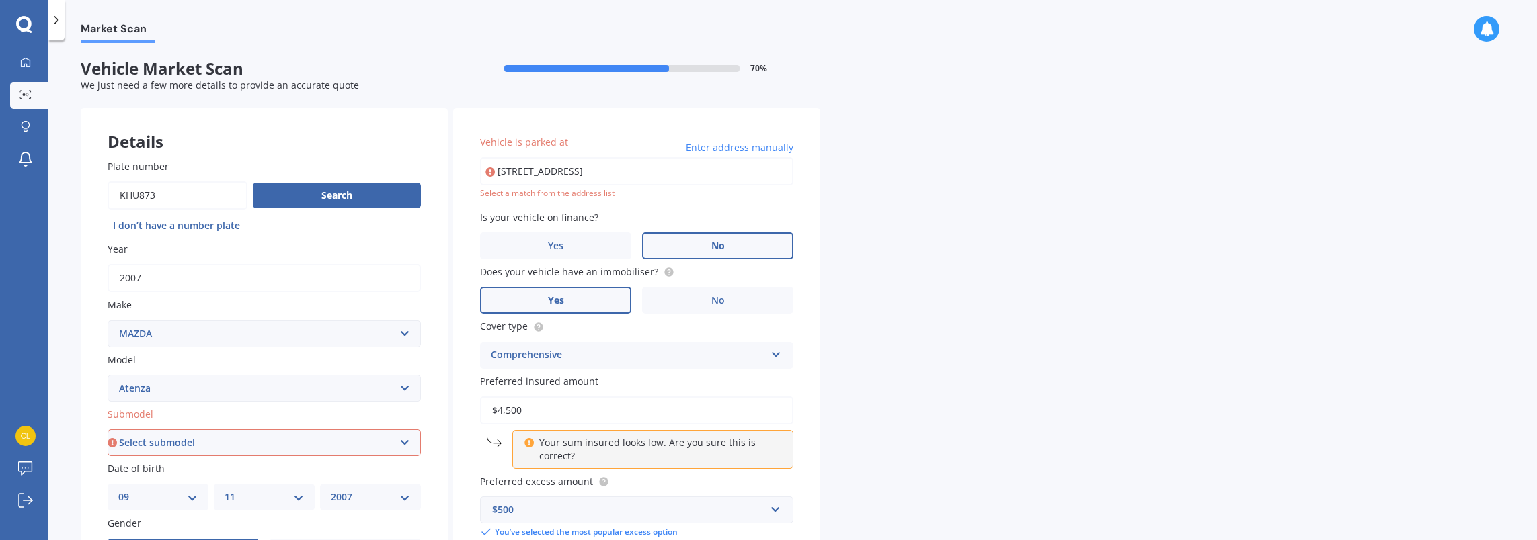
click at [570, 193] on div "Select a match from the address list" at bounding box center [636, 193] width 313 height 11
click at [497, 177] on input "[STREET_ADDRESS]" at bounding box center [636, 171] width 313 height 28
click at [557, 174] on input "[STREET_ADDRESS]" at bounding box center [636, 171] width 313 height 28
click at [672, 179] on input "[STREET_ADDRESS]" at bounding box center [636, 171] width 313 height 28
click at [711, 144] on span "Enter address manually" at bounding box center [740, 147] width 108 height 13
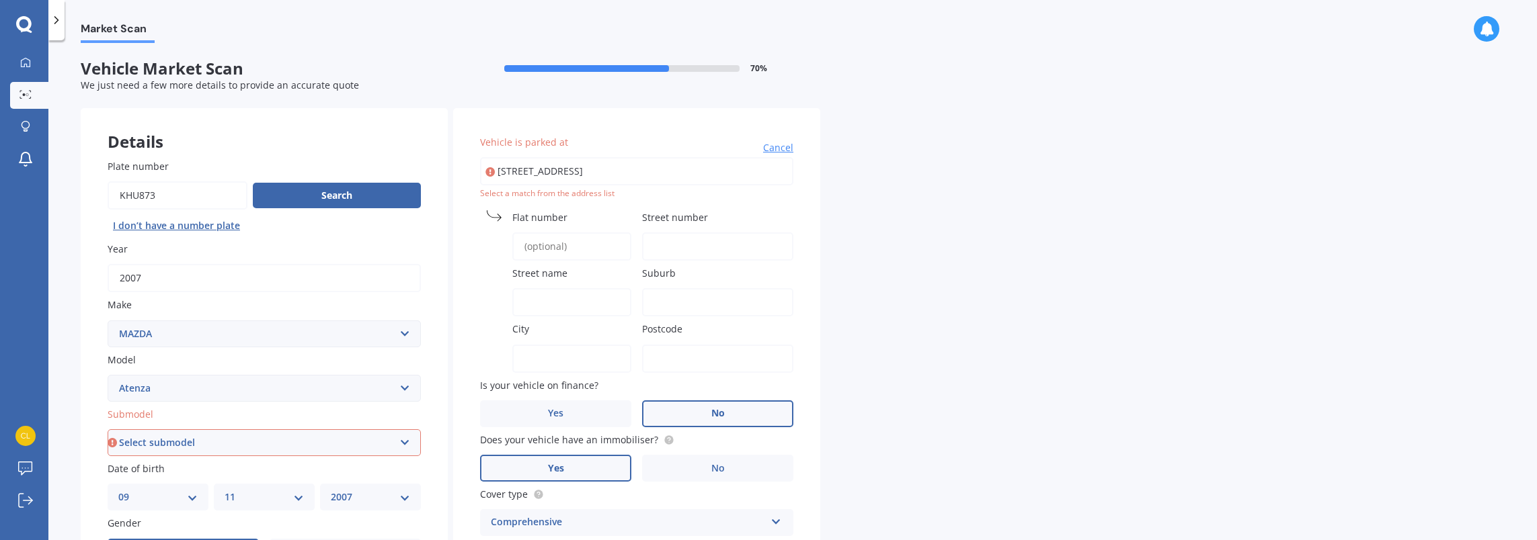
click at [655, 178] on input "[STREET_ADDRESS]" at bounding box center [636, 171] width 313 height 28
click at [664, 239] on input "Street number" at bounding box center [717, 247] width 151 height 28
type input "86 Sunhill"
type input "[GEOGRAPHIC_DATA]"
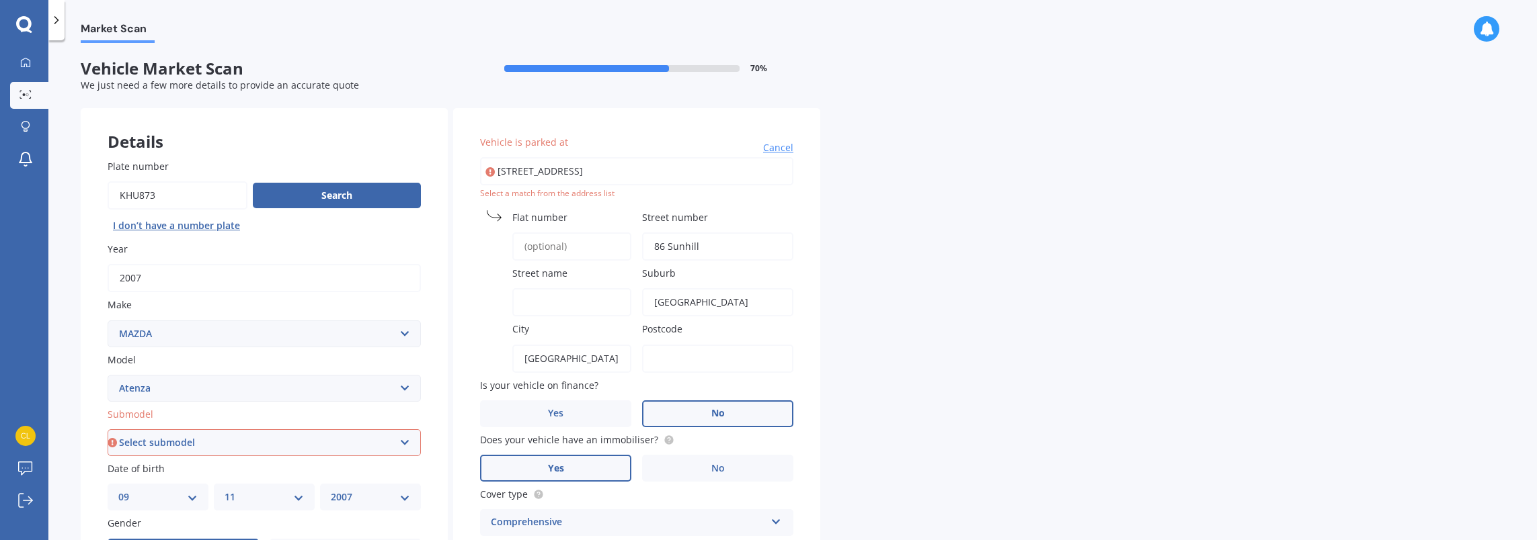
type input "0612"
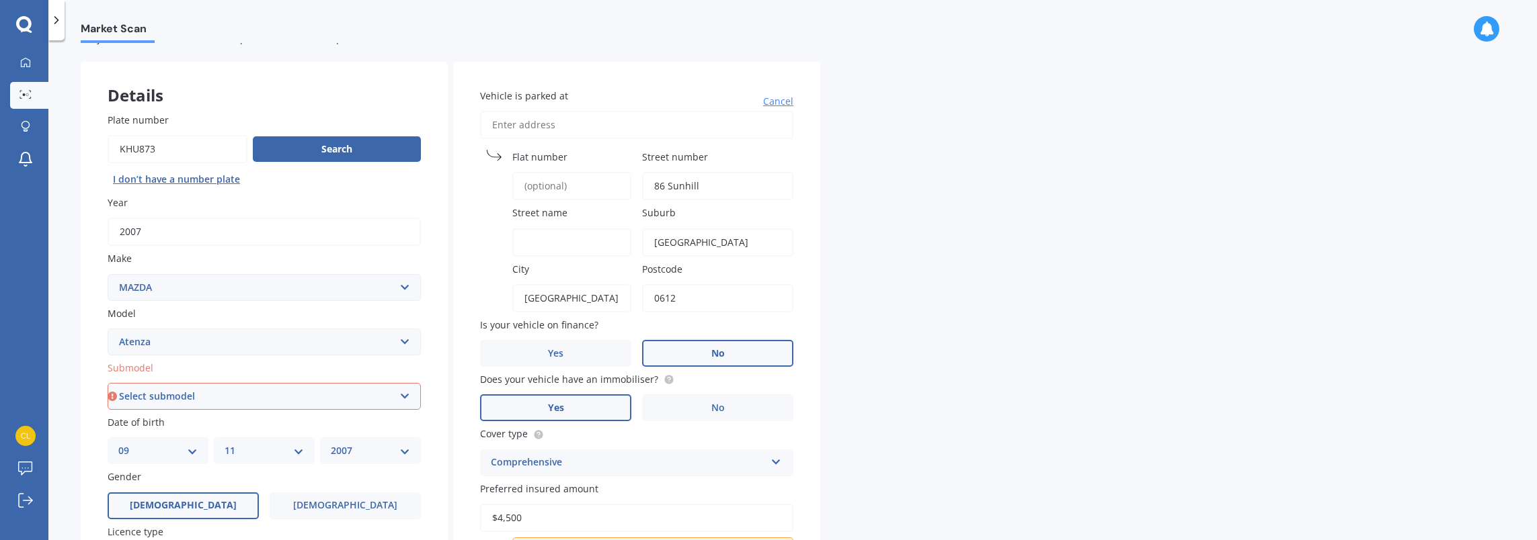
scroll to position [67, 0]
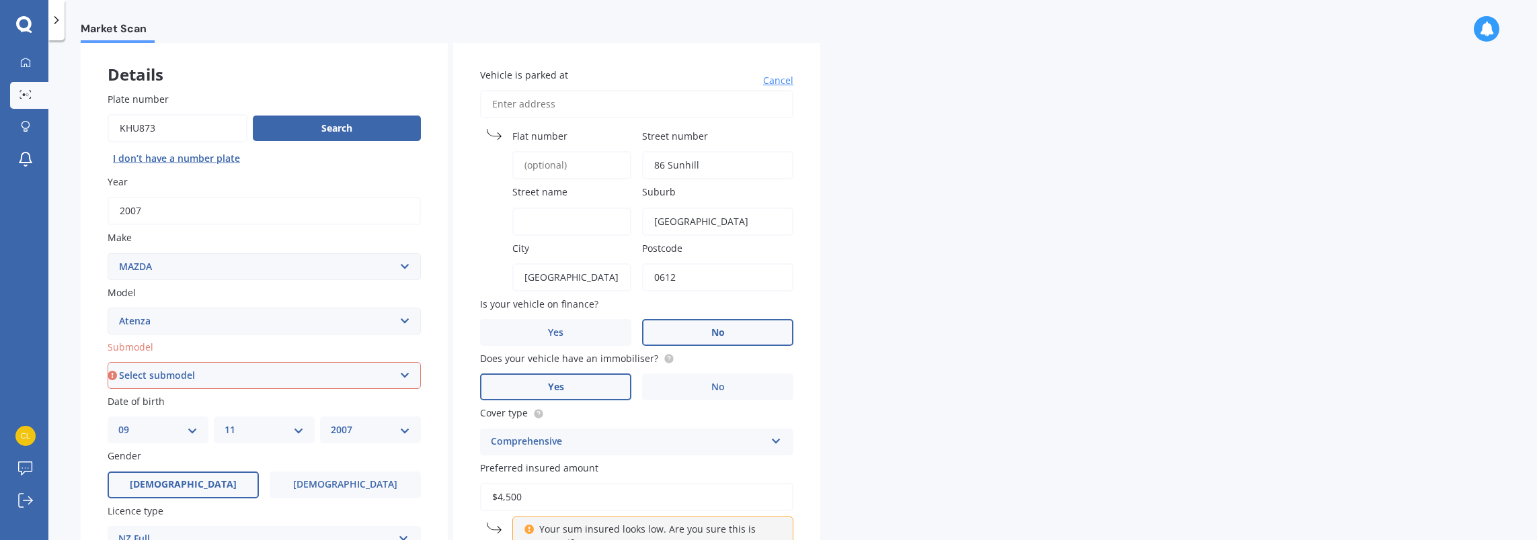
drag, startPoint x: 703, startPoint y: 224, endPoint x: 621, endPoint y: 225, distance: 82.0
click at [621, 225] on div "Vehicle is parked at [GEOGRAPHIC_DATA] [STREET_ADDRESS] Is your vehicle on fina…" at bounding box center [636, 346] width 367 height 611
type input "Sunnyvale"
click at [1022, 297] on div "Market Scan Vehicle Market Scan 70 % We just need a few more details to provide…" at bounding box center [792, 293] width 1488 height 500
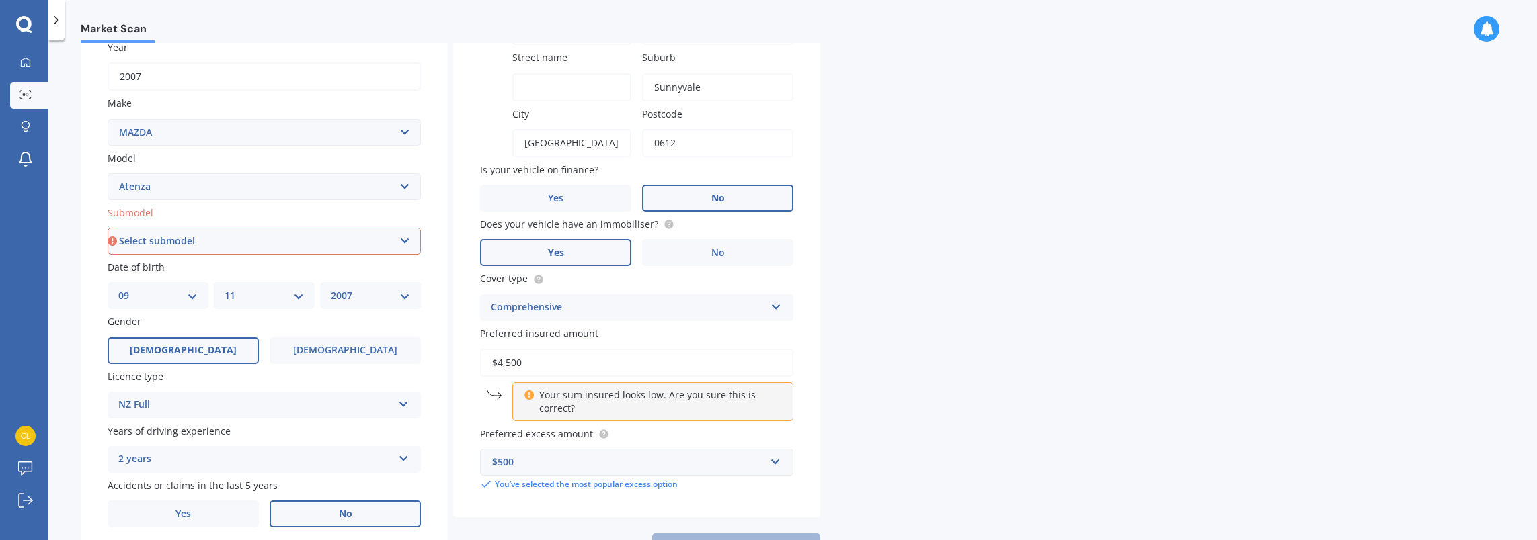
scroll to position [257, 0]
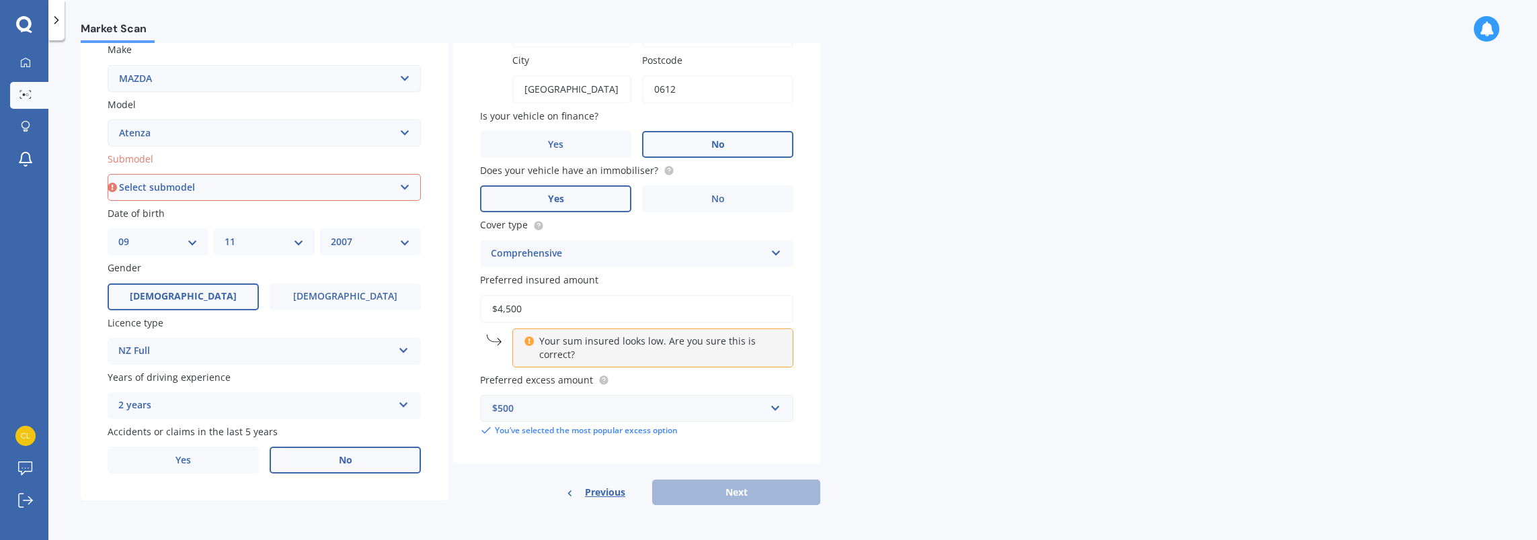
click at [725, 505] on form "Vehicle Market Scan 70 % We just need a few more details to provide an accurate…" at bounding box center [450, 160] width 739 height 712
click at [546, 333] on div "Your sum insured looks low. Are you sure this is correct?" at bounding box center [652, 348] width 281 height 39
click at [526, 309] on input "$4,500" at bounding box center [636, 309] width 313 height 28
click at [527, 342] on icon at bounding box center [529, 339] width 10 height 9
click at [517, 309] on input "$4,500" at bounding box center [636, 309] width 313 height 28
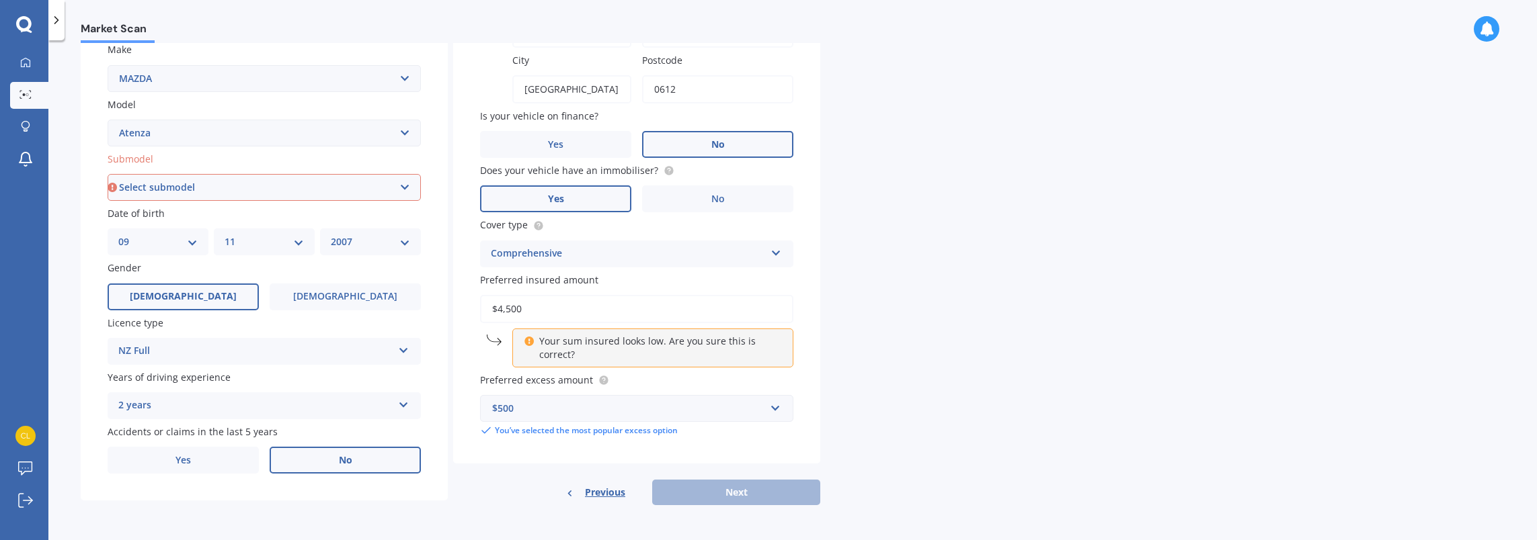
drag, startPoint x: 530, startPoint y: 309, endPoint x: 498, endPoint y: 309, distance: 31.6
click at [498, 309] on input "$4,500" at bounding box center [636, 309] width 313 height 28
type input "$5"
type input "$4,550"
click at [741, 286] on label "Preferred insured amount" at bounding box center [634, 280] width 308 height 14
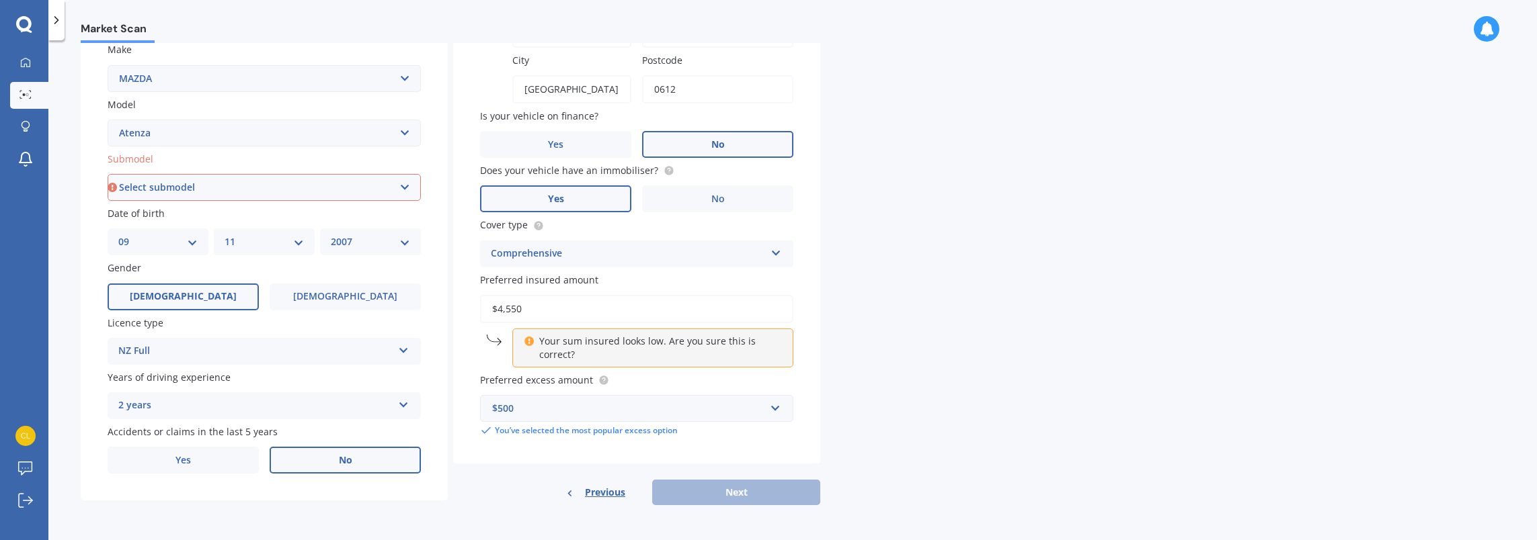
click at [741, 295] on input "$4,550" at bounding box center [636, 309] width 313 height 28
click at [635, 293] on div "Preferred insured amount $4,550 Your sum insured looks low. Are you sure this i…" at bounding box center [636, 320] width 313 height 95
click at [550, 309] on input "$4,550" at bounding box center [636, 309] width 313 height 28
click at [278, 192] on select "Select submodel (All other) Diesel Diesel Turbo Hatchback Sedan Turbo Wagon" at bounding box center [264, 187] width 313 height 27
select select "SEDAN"
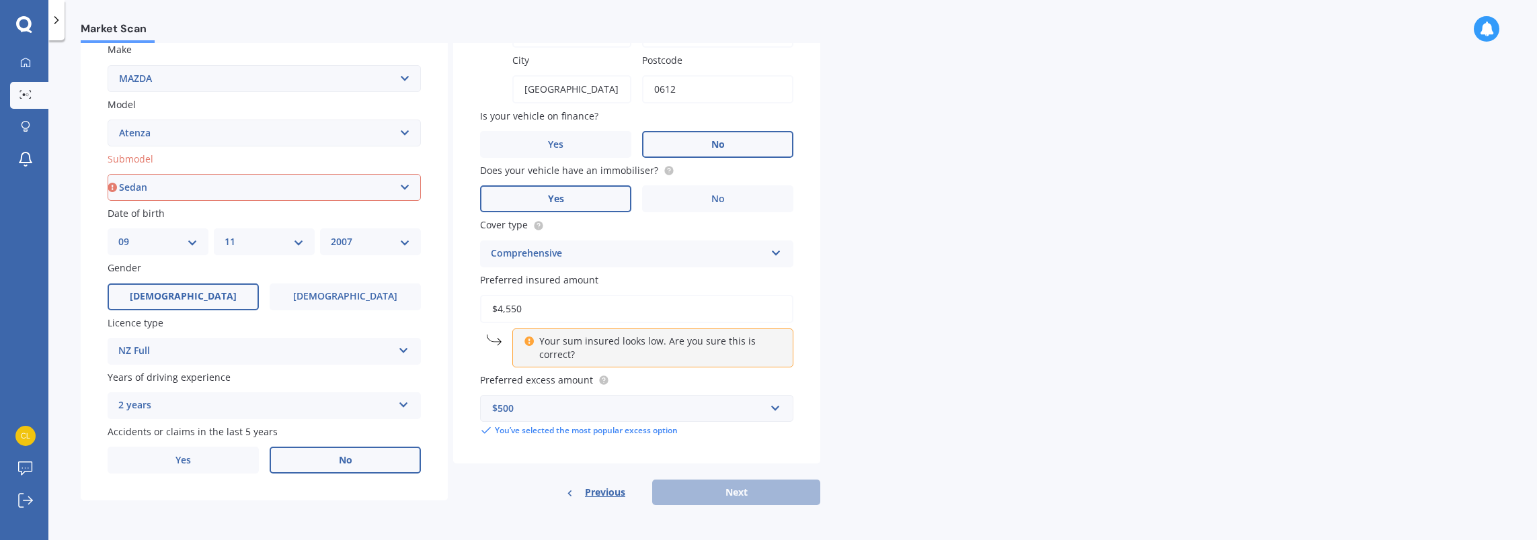
click at [108, 174] on select "Select submodel (All other) Diesel Diesel Turbo Hatchback Sedan Turbo Wagon" at bounding box center [264, 187] width 313 height 27
click at [540, 314] on input "$4,550" at bounding box center [636, 309] width 313 height 28
drag, startPoint x: 539, startPoint y: 313, endPoint x: 512, endPoint y: 311, distance: 27.0
click at [512, 311] on input "$4,550" at bounding box center [636, 309] width 313 height 28
type input "$4,500"
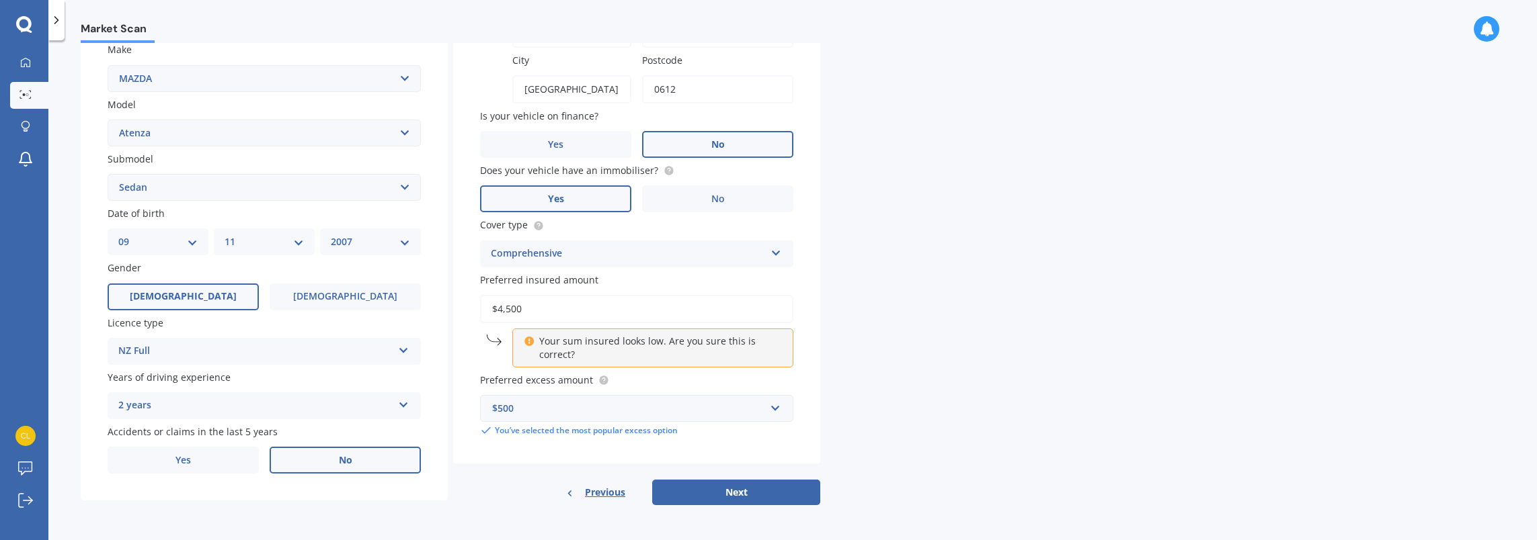
click at [985, 407] on div "Market Scan Vehicle Market Scan 70 % We just need a few more details to provide…" at bounding box center [792, 293] width 1488 height 500
click at [715, 494] on button "Next" at bounding box center [736, 493] width 168 height 26
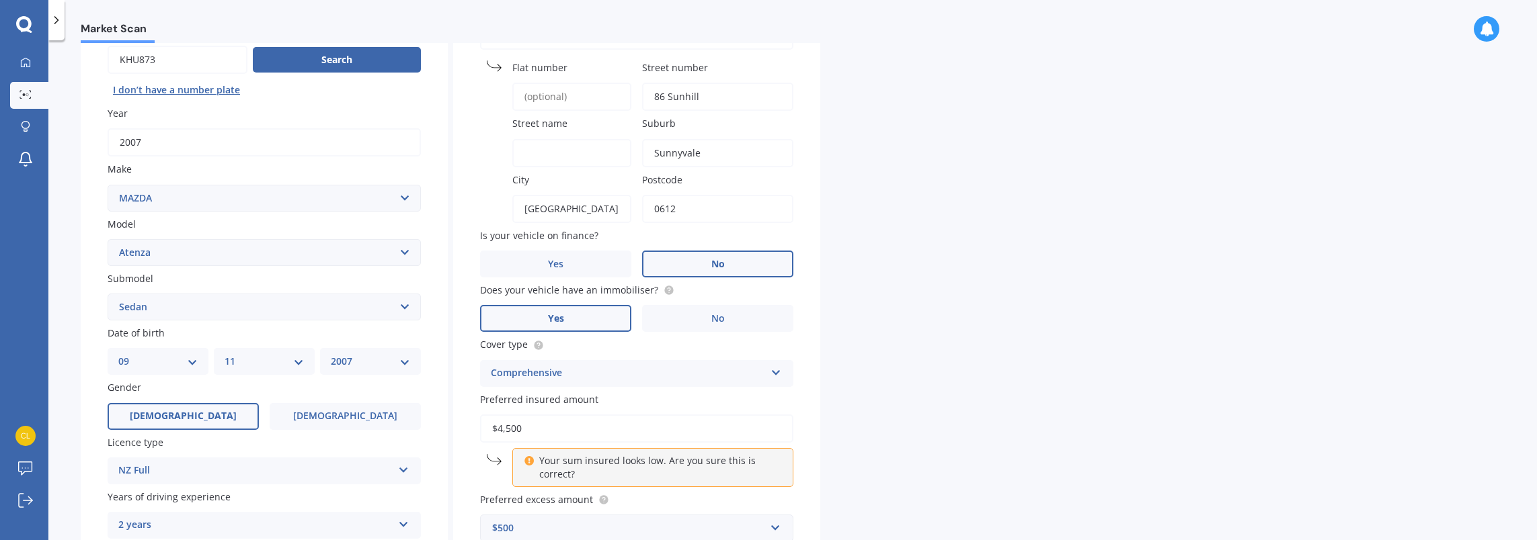
scroll to position [97, 0]
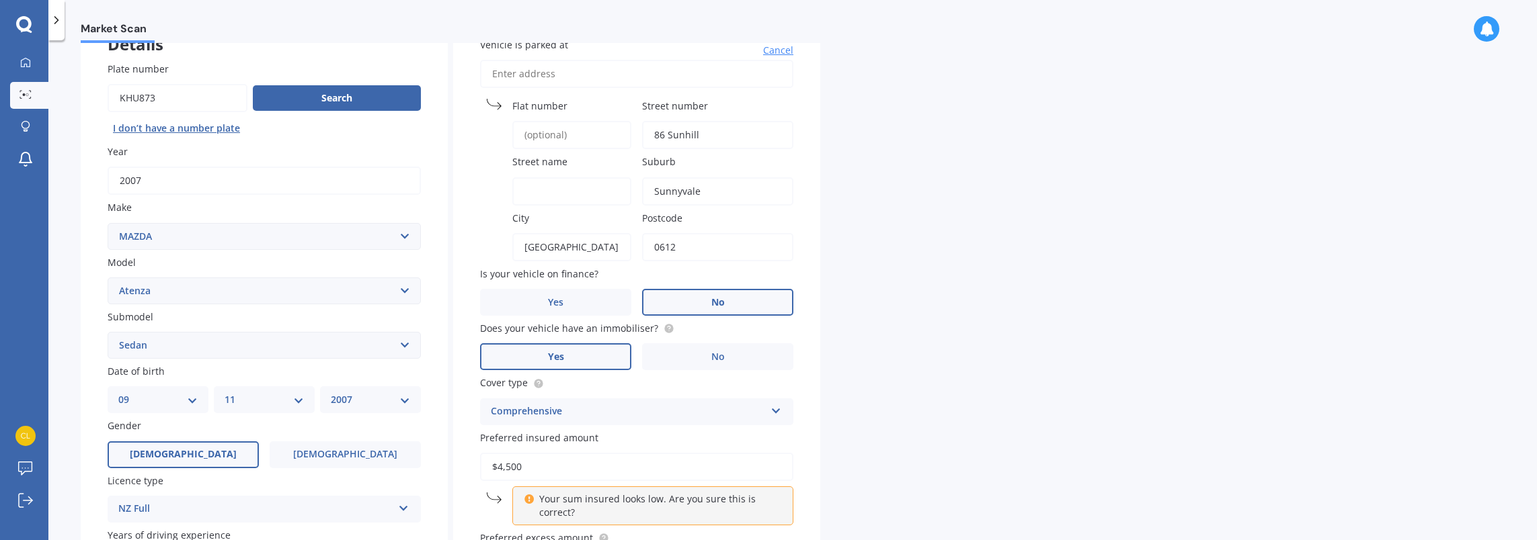
click at [570, 190] on input "Street name" at bounding box center [571, 191] width 119 height 28
click at [730, 137] on input "86 Sunhill" at bounding box center [717, 135] width 151 height 28
click at [561, 181] on input "Street name" at bounding box center [571, 191] width 119 height 28
click at [553, 194] on input "Street name" at bounding box center [571, 191] width 119 height 28
type input "Road"
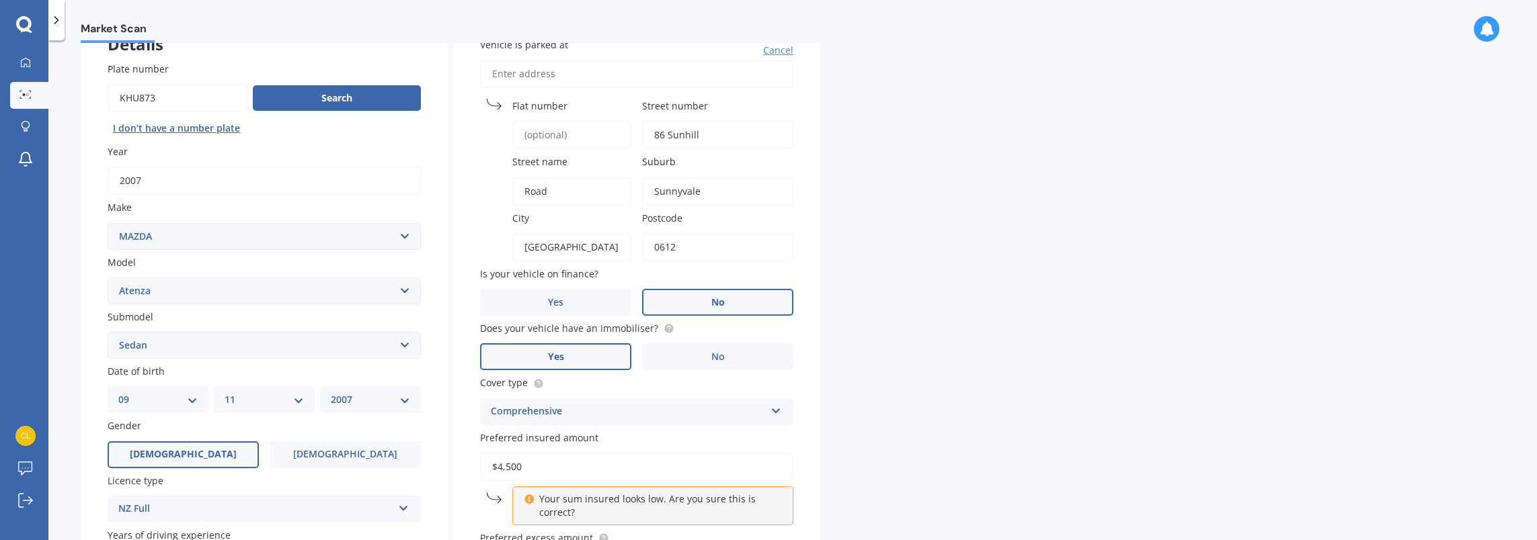
drag, startPoint x: 708, startPoint y: 136, endPoint x: 667, endPoint y: 135, distance: 41.7
click at [667, 135] on input "86 Sunhill" at bounding box center [717, 135] width 151 height 28
type input "86"
click at [524, 193] on input "Road" at bounding box center [571, 191] width 119 height 28
paste input "Sunhill"
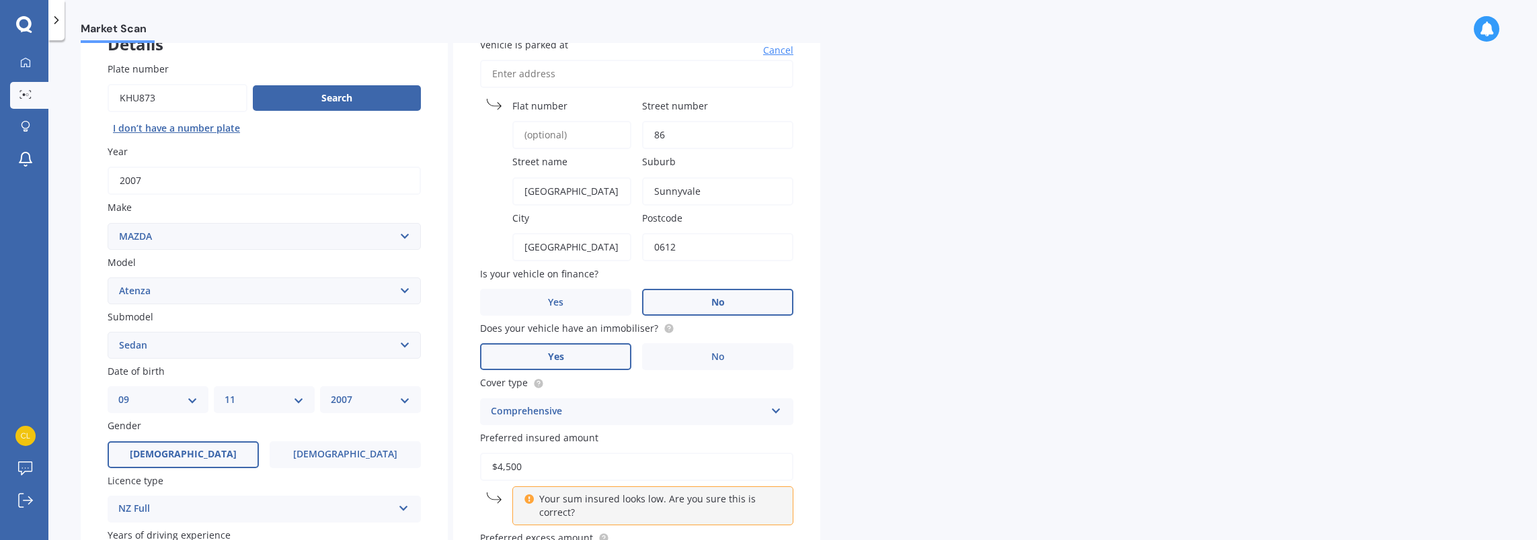
scroll to position [257, 0]
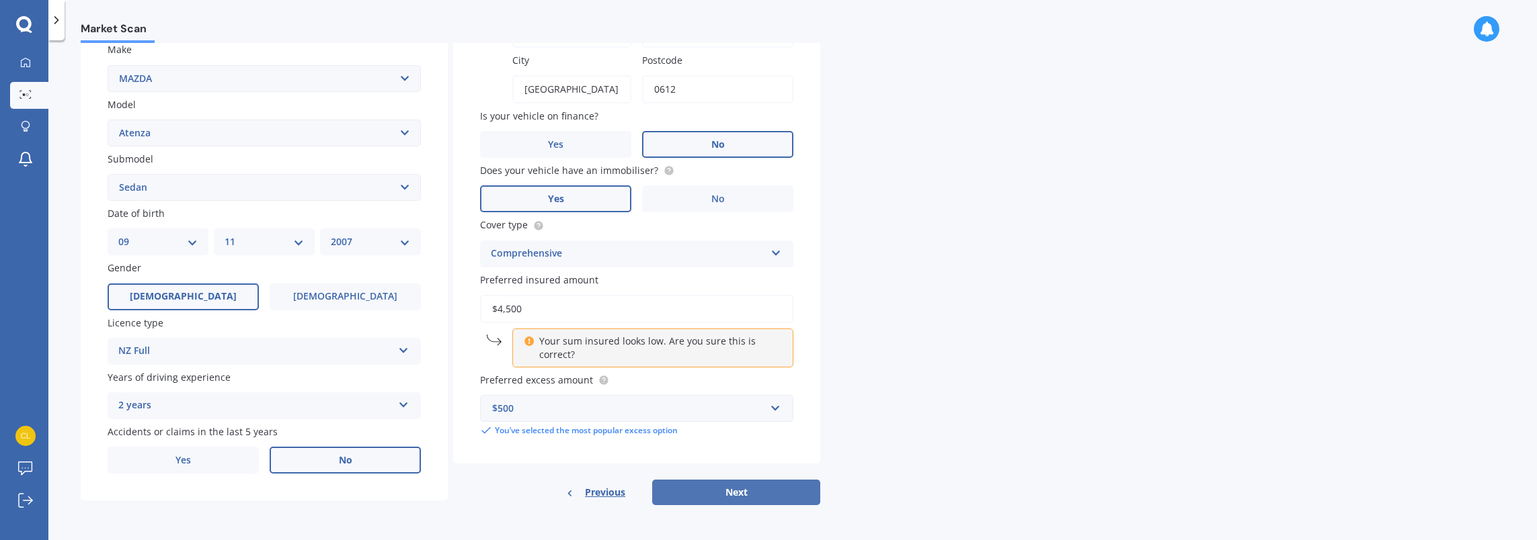
type input "[GEOGRAPHIC_DATA]"
click at [724, 503] on button "Next" at bounding box center [736, 493] width 168 height 26
select select "09"
select select "11"
select select "2007"
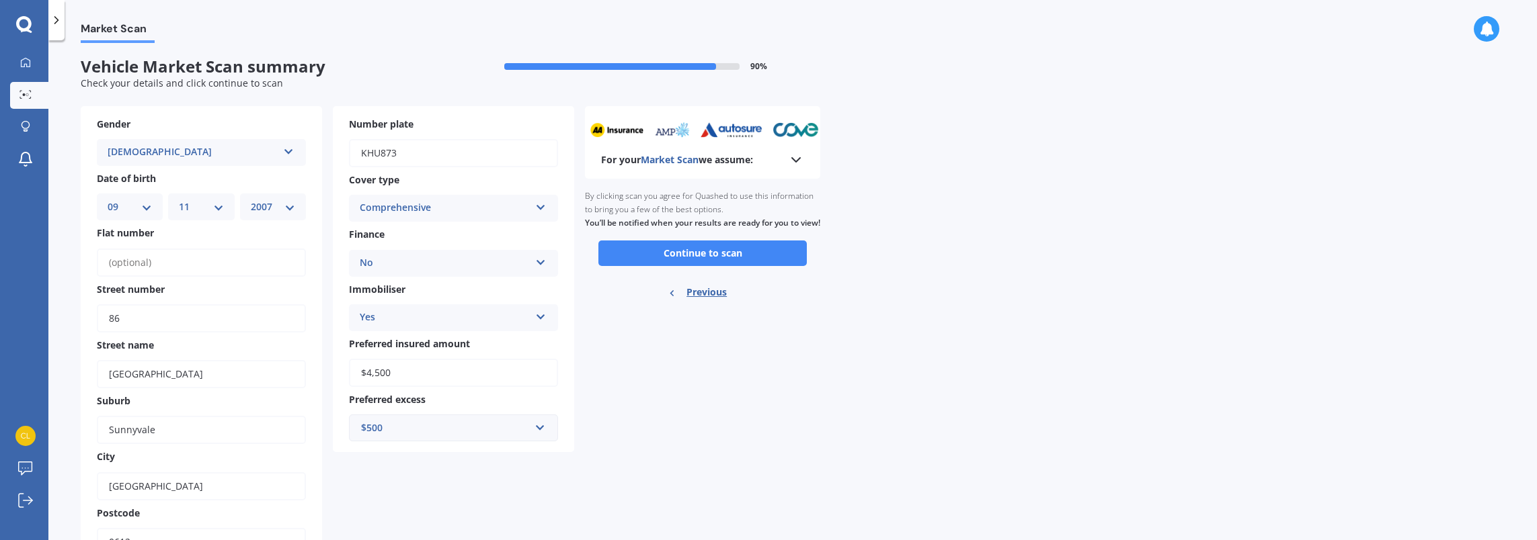
scroll to position [0, 0]
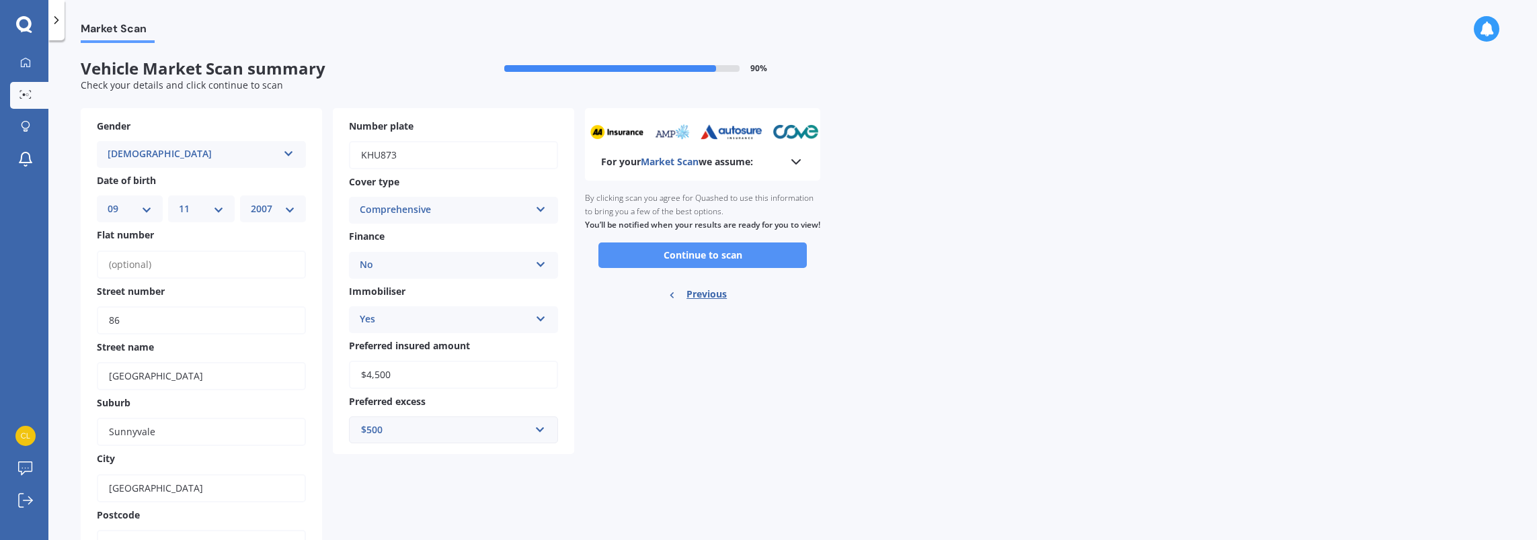
click at [715, 268] on button "Continue to scan" at bounding box center [702, 256] width 208 height 26
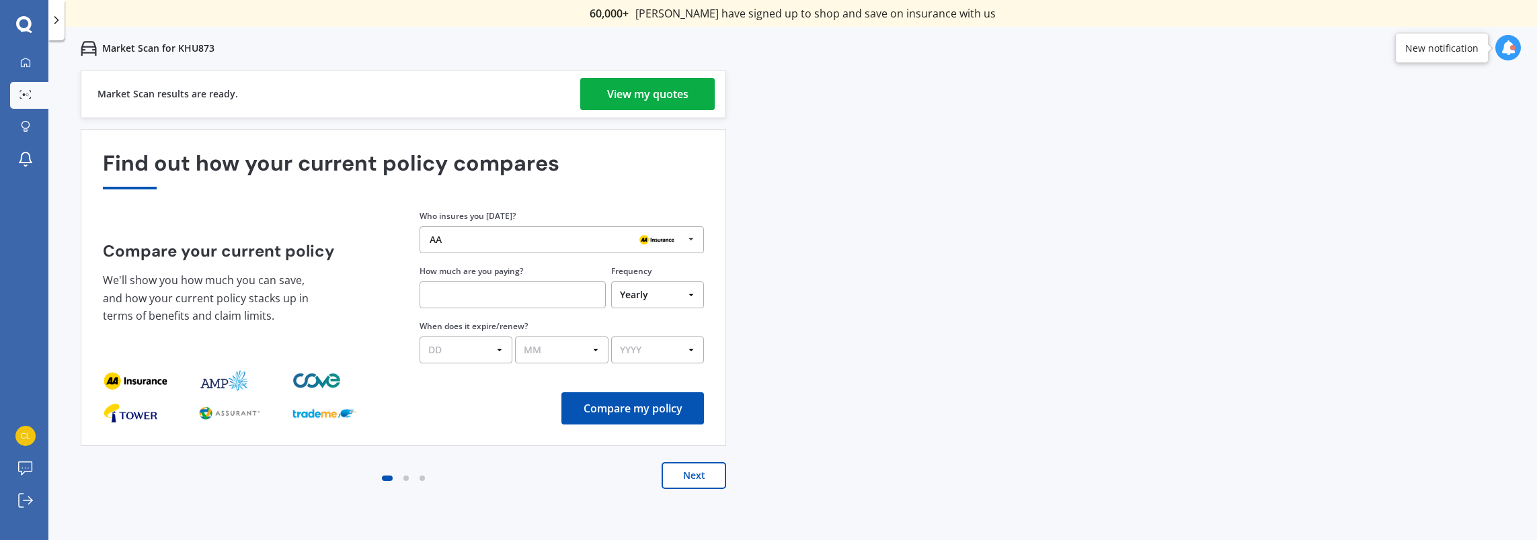
click at [653, 97] on div "View my quotes" at bounding box center [647, 94] width 81 height 32
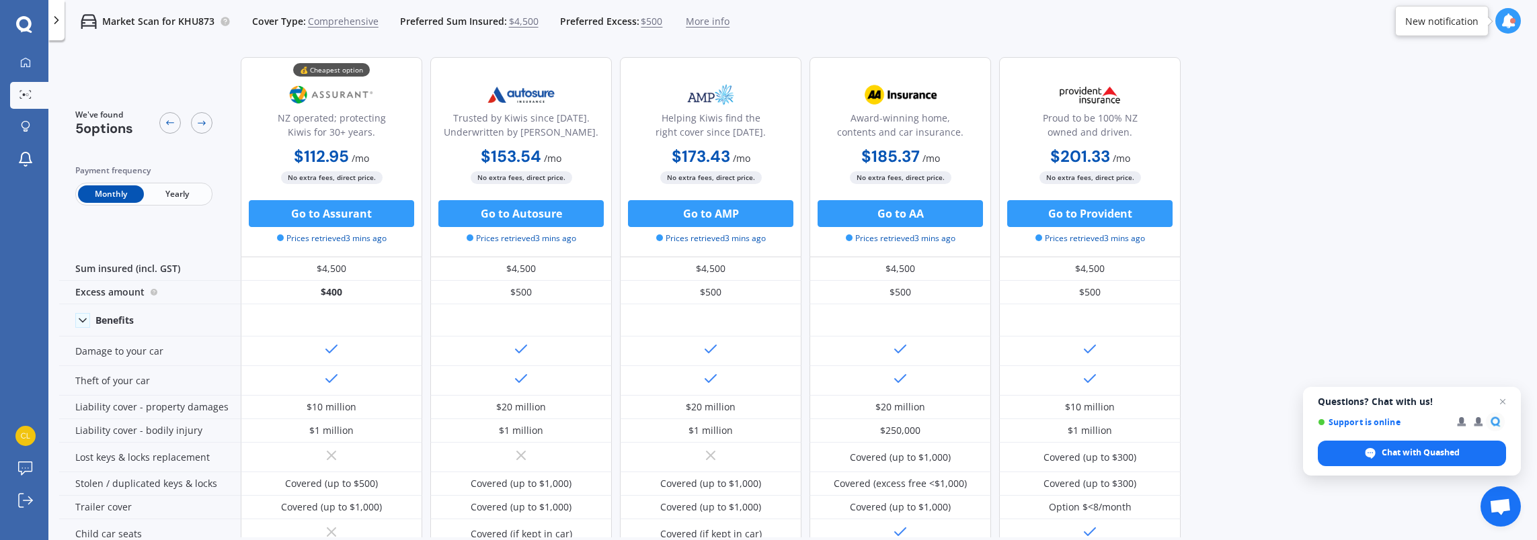
click at [161, 196] on span "Yearly" at bounding box center [177, 194] width 66 height 17
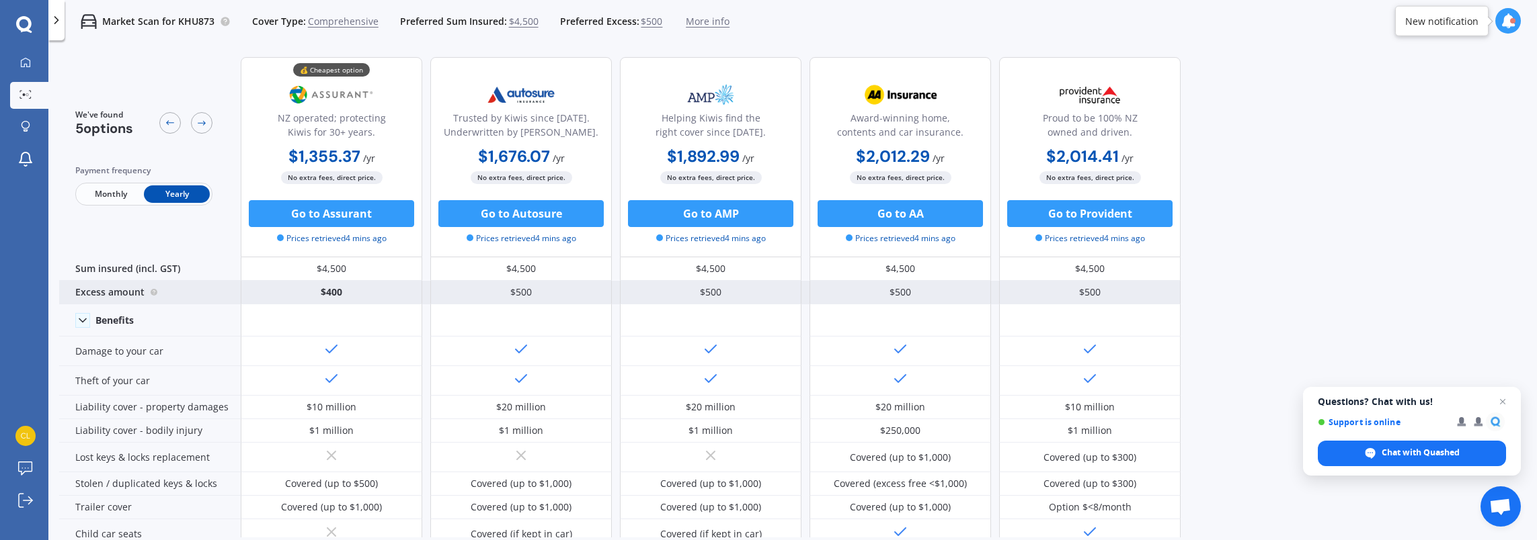
click at [157, 292] on div "Excess amount" at bounding box center [149, 293] width 181 height 24
click at [151, 291] on circle at bounding box center [154, 292] width 7 height 7
click at [152, 292] on circle at bounding box center [154, 292] width 7 height 7
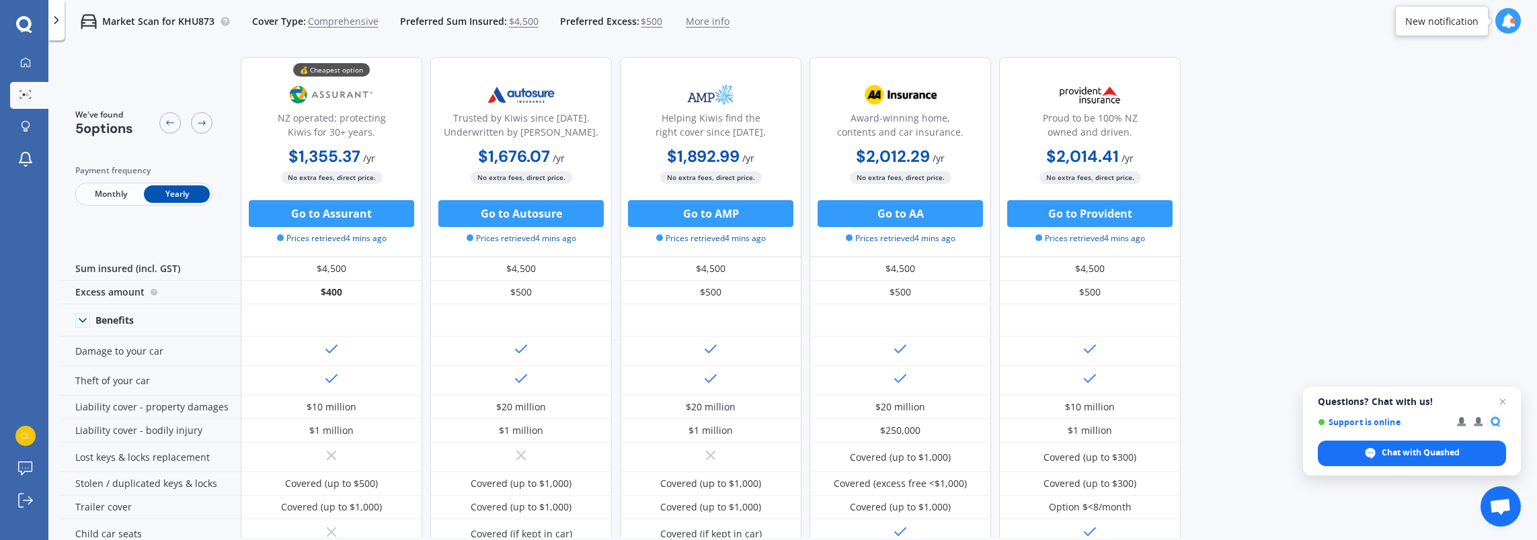
click at [647, 19] on span "$500" at bounding box center [652, 21] width 22 height 13
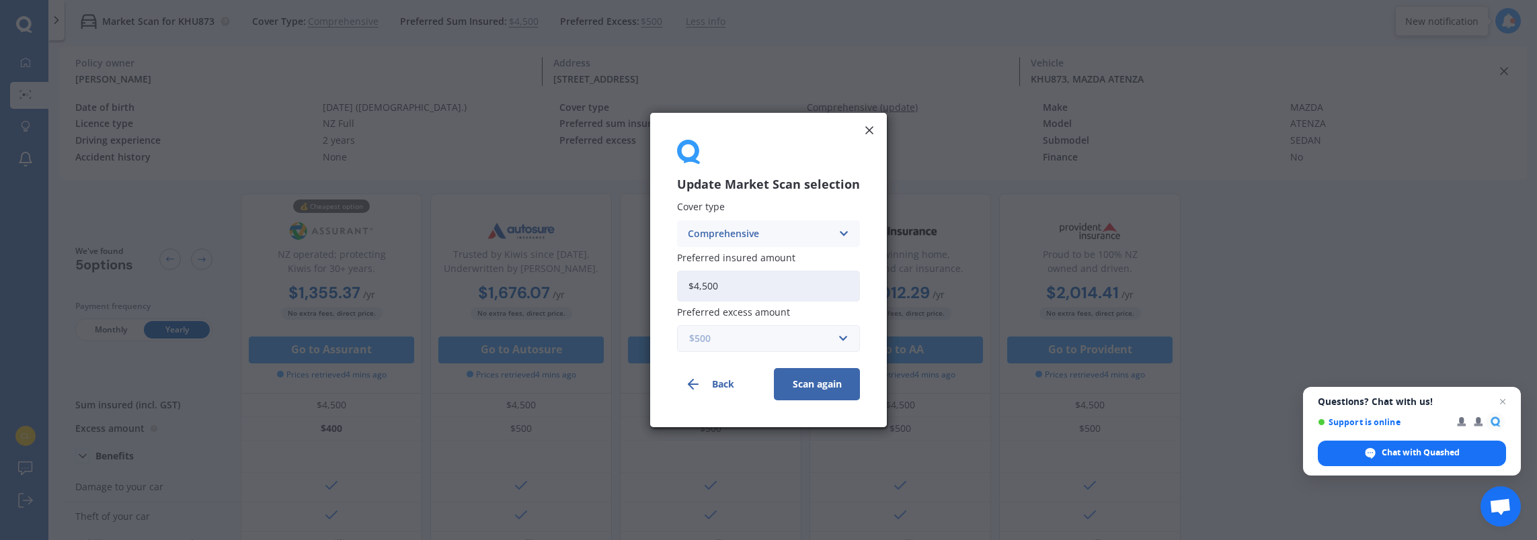
click at [843, 339] on input "text" at bounding box center [763, 339] width 171 height 26
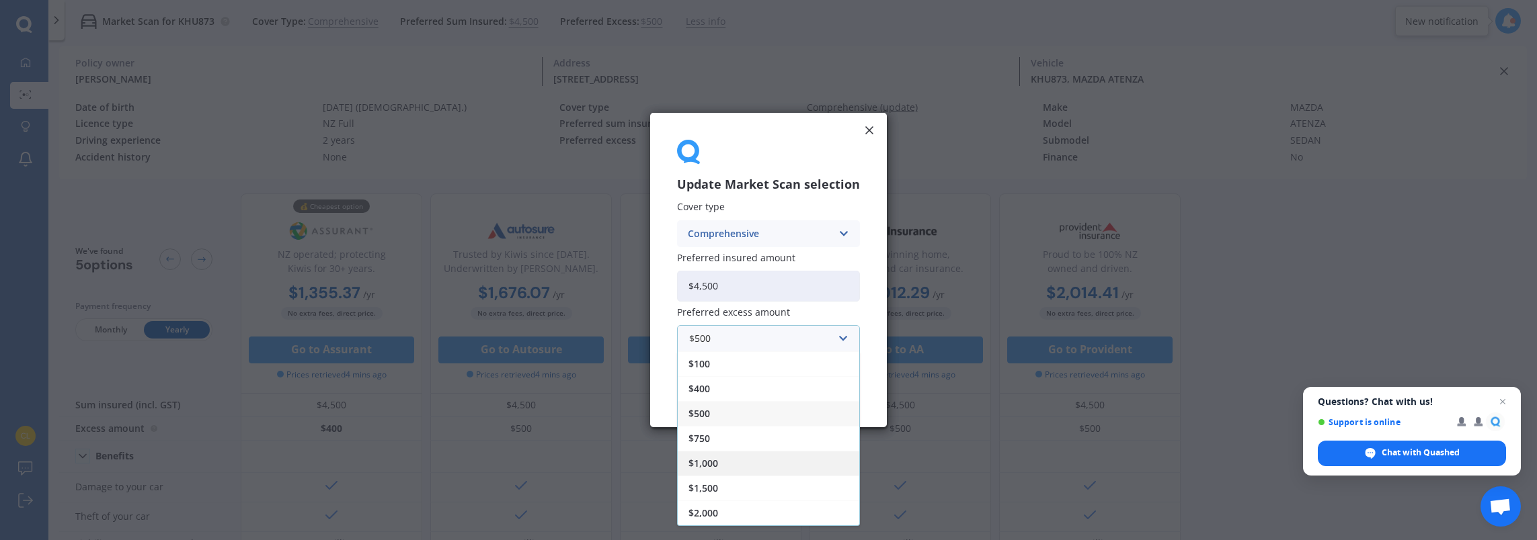
click at [729, 458] on div "$1,000" at bounding box center [768, 463] width 181 height 25
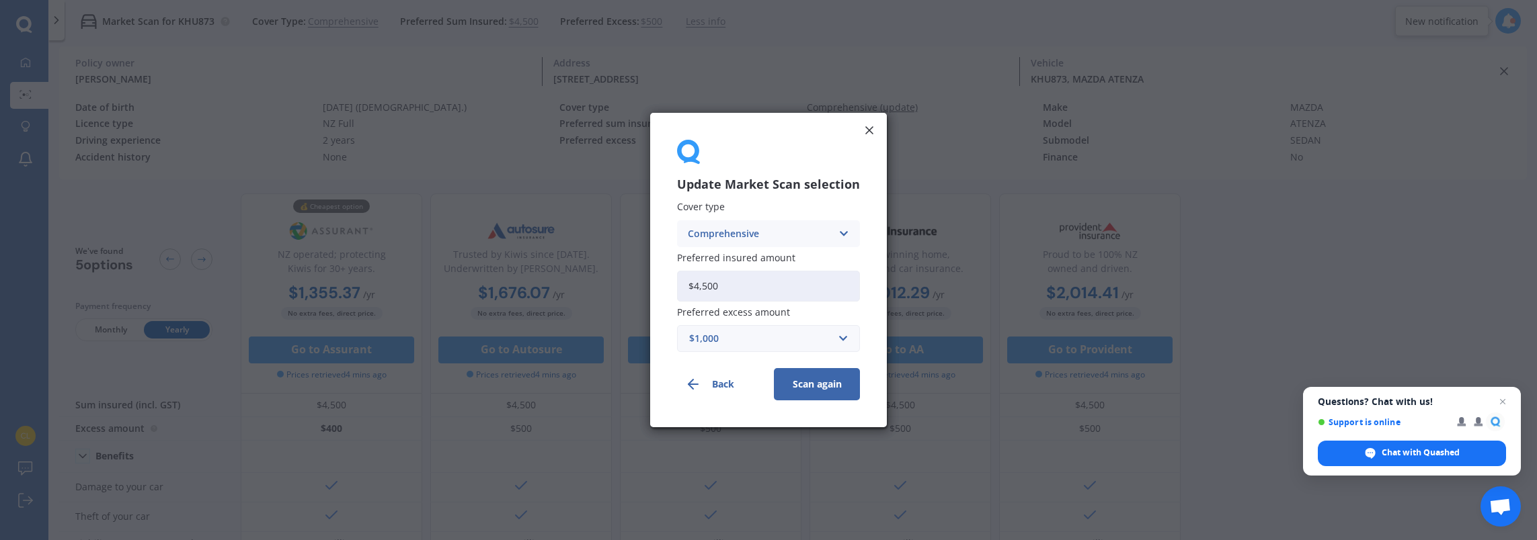
click at [824, 389] on button "Scan again" at bounding box center [817, 384] width 86 height 32
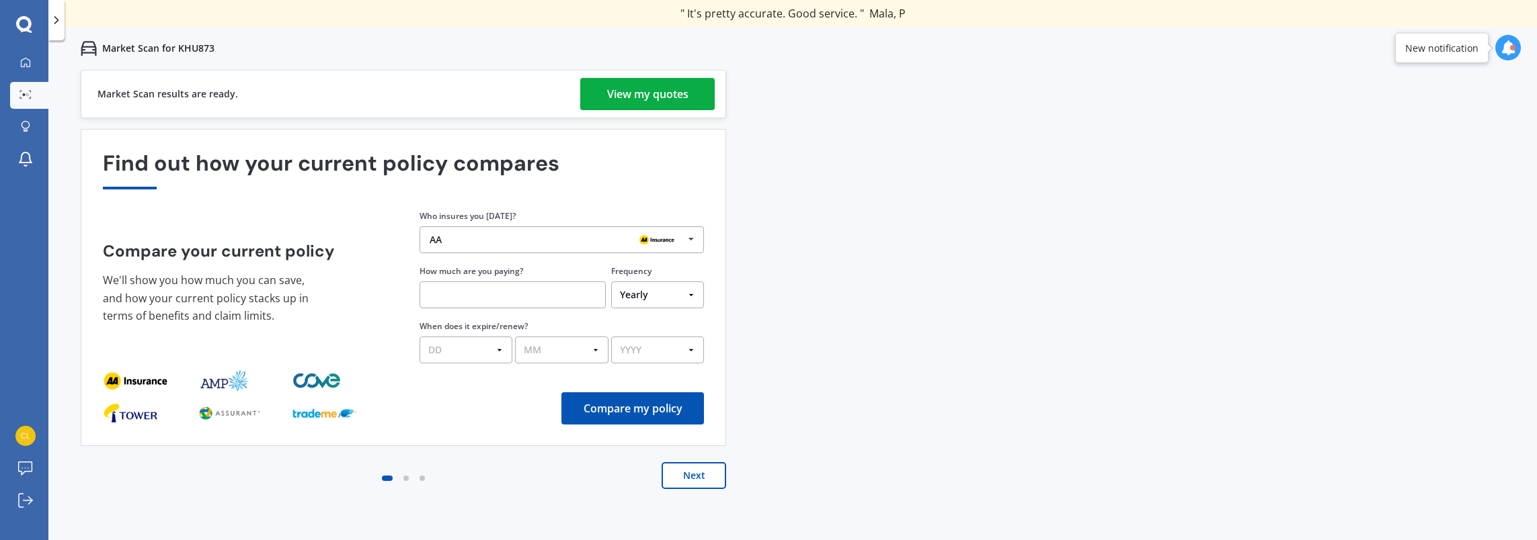
click at [608, 94] on div "View my quotes" at bounding box center [647, 94] width 81 height 32
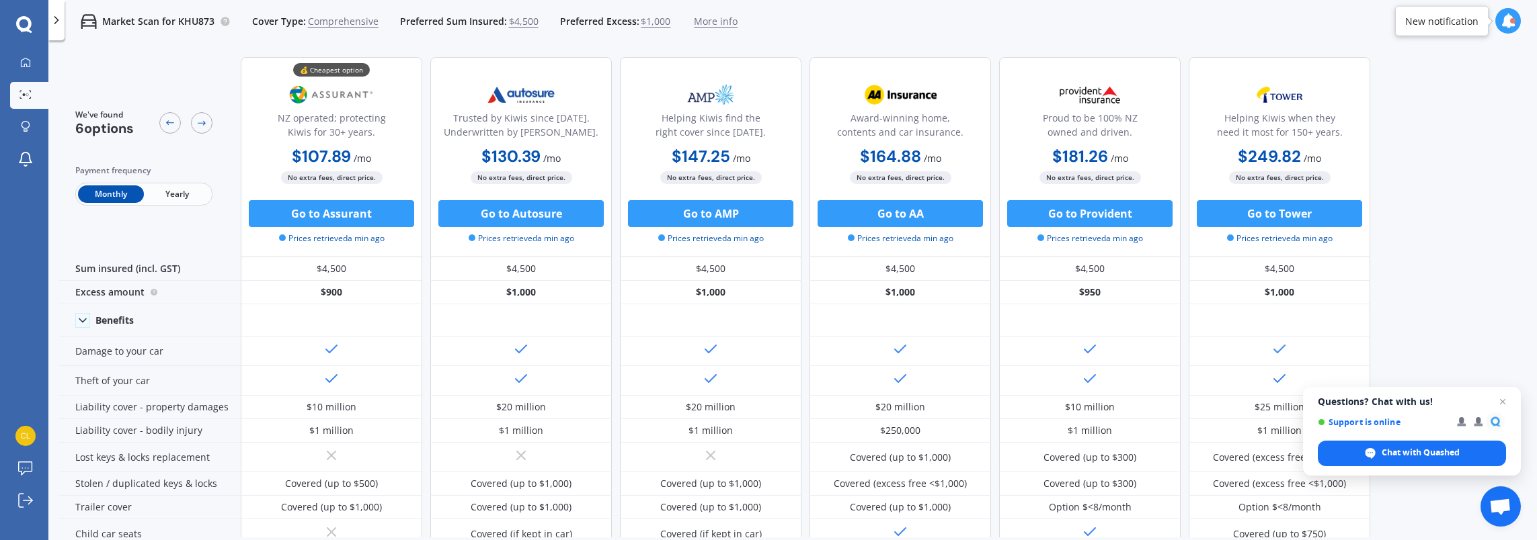
click at [192, 193] on span "Yearly" at bounding box center [177, 194] width 66 height 17
click at [647, 19] on span "$1,000" at bounding box center [656, 21] width 30 height 13
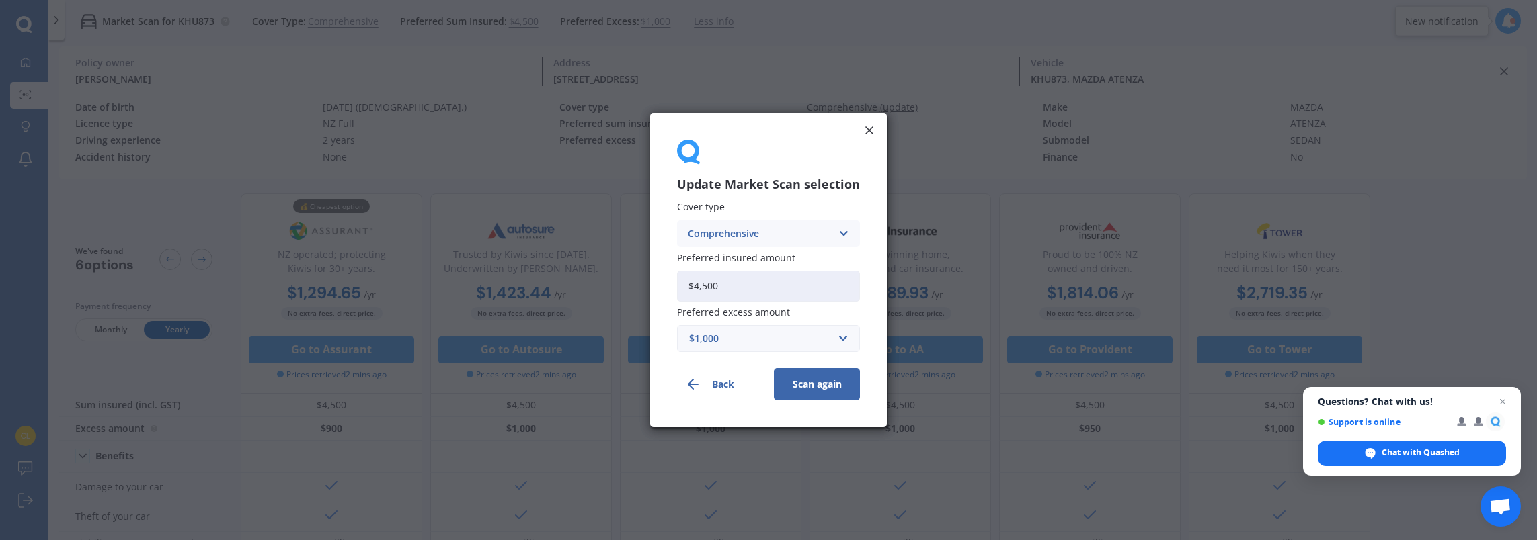
click at [731, 335] on div "$1,000" at bounding box center [760, 338] width 142 height 15
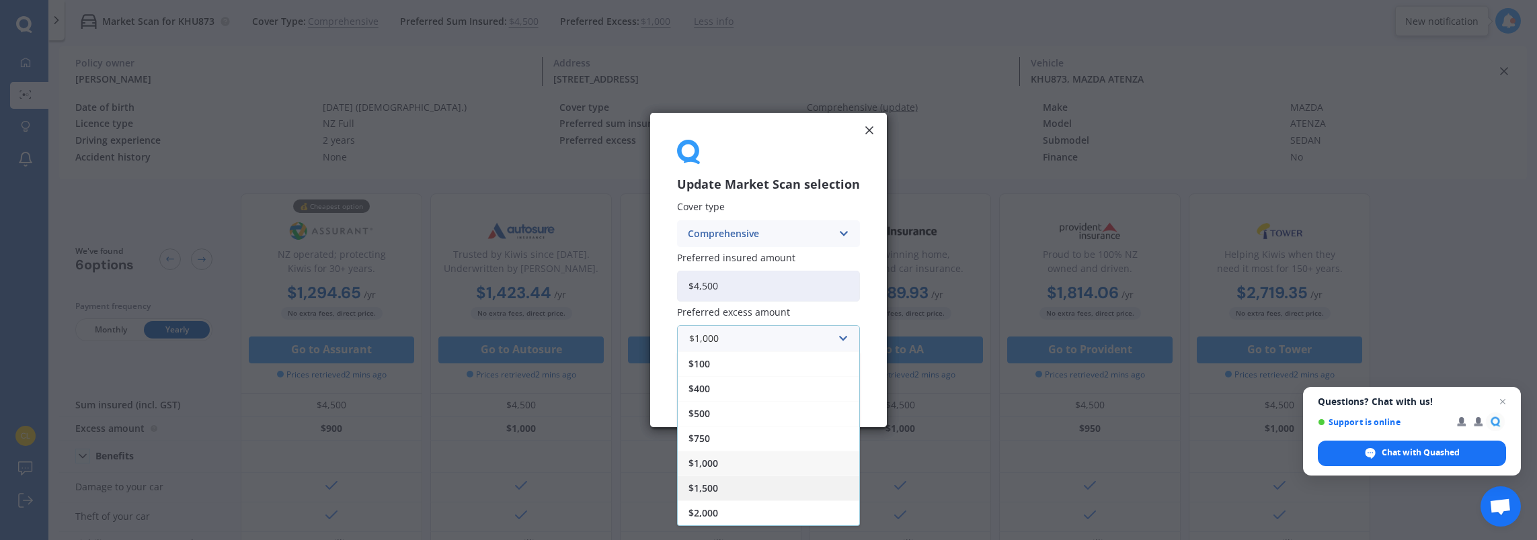
click at [729, 488] on div "$1,500" at bounding box center [768, 488] width 181 height 25
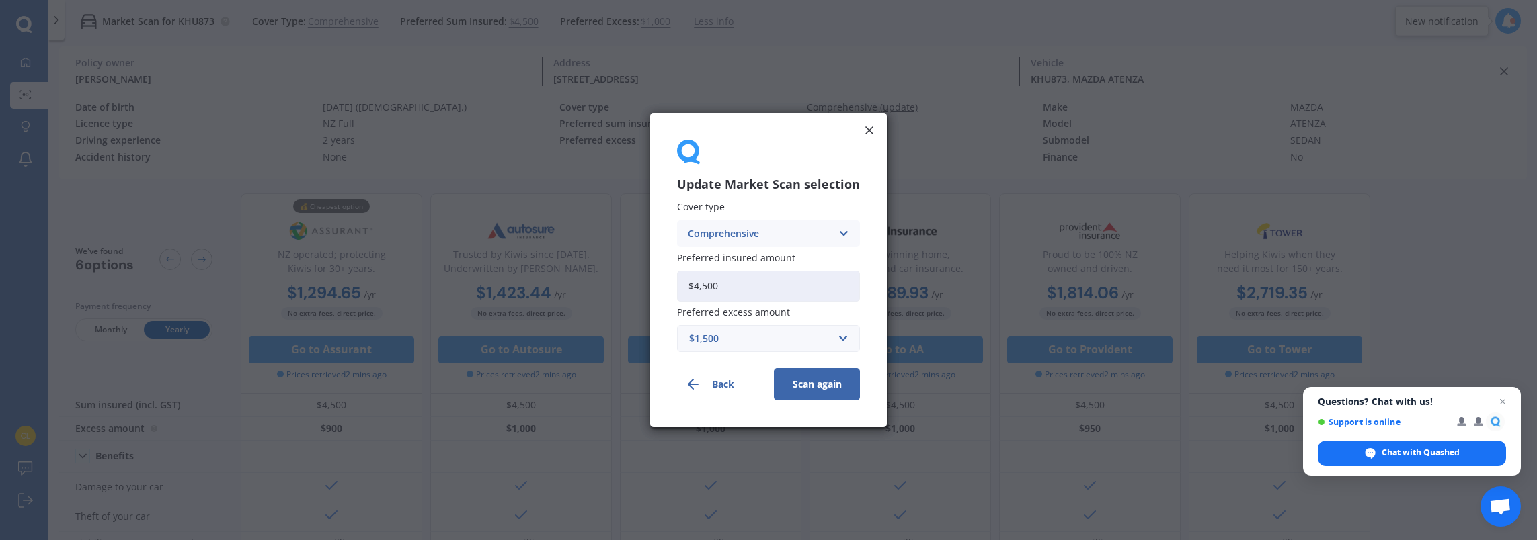
click at [814, 385] on button "Scan again" at bounding box center [817, 384] width 86 height 32
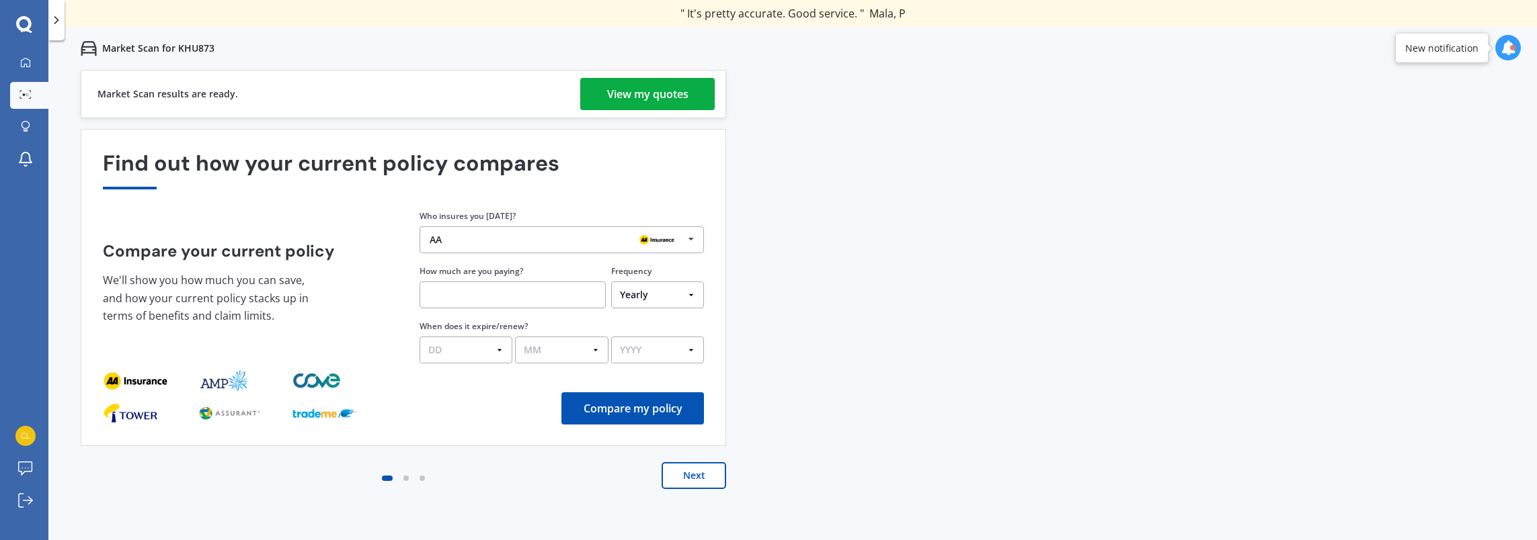
click at [613, 100] on div "View my quotes" at bounding box center [647, 94] width 81 height 32
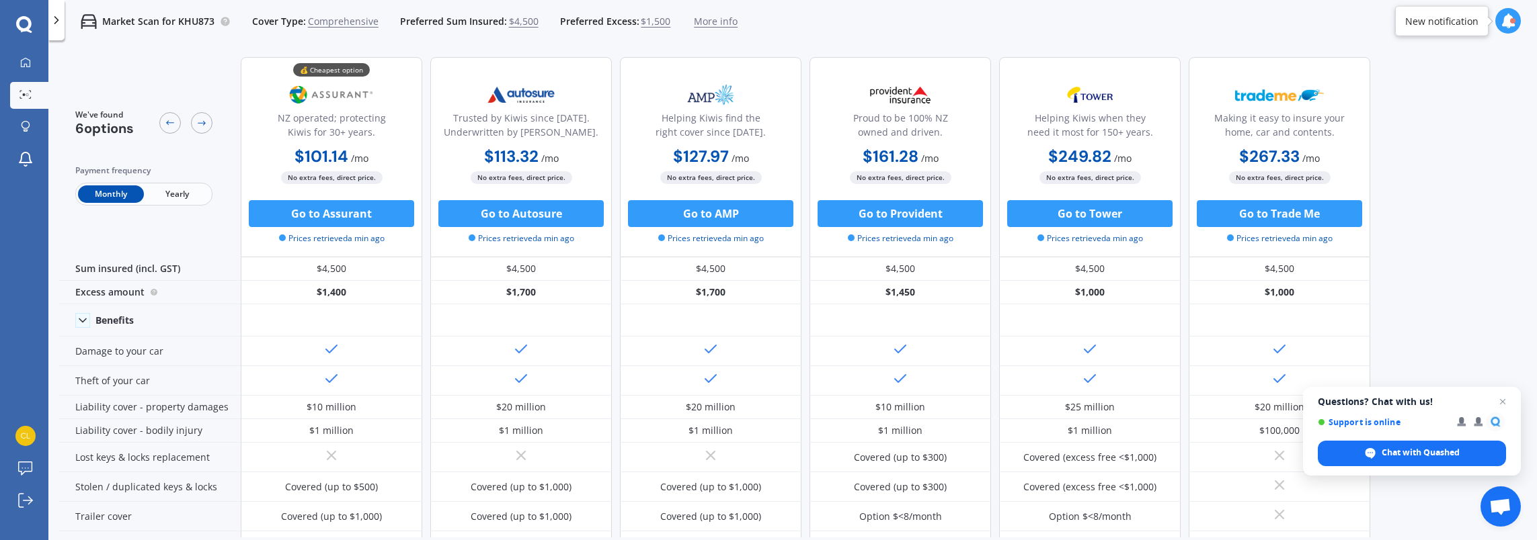
click at [186, 198] on span "Yearly" at bounding box center [177, 194] width 66 height 17
